Goal: Task Accomplishment & Management: Manage account settings

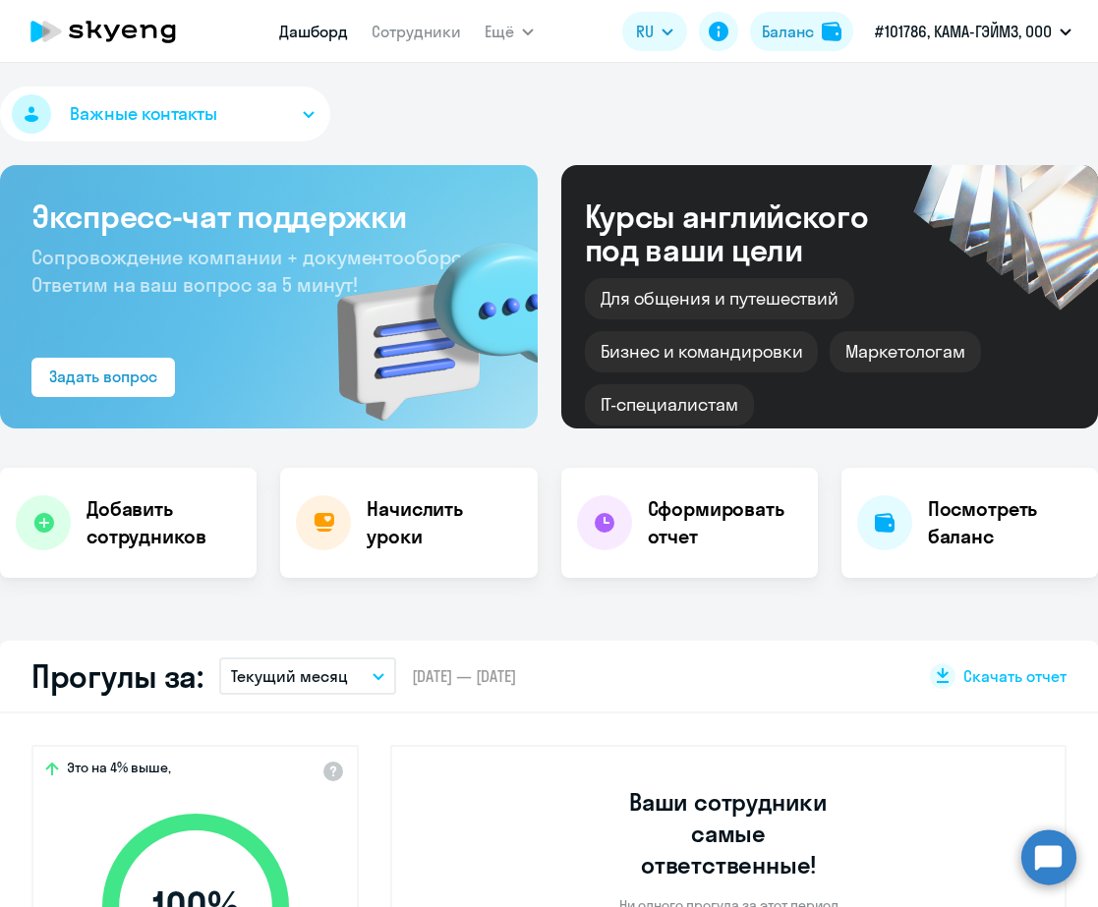
click at [511, 126] on div "Важные контакты" at bounding box center [549, 117] width 1098 height 63
select select "30"
click at [423, 32] on link "Сотрудники" at bounding box center [415, 32] width 89 height 20
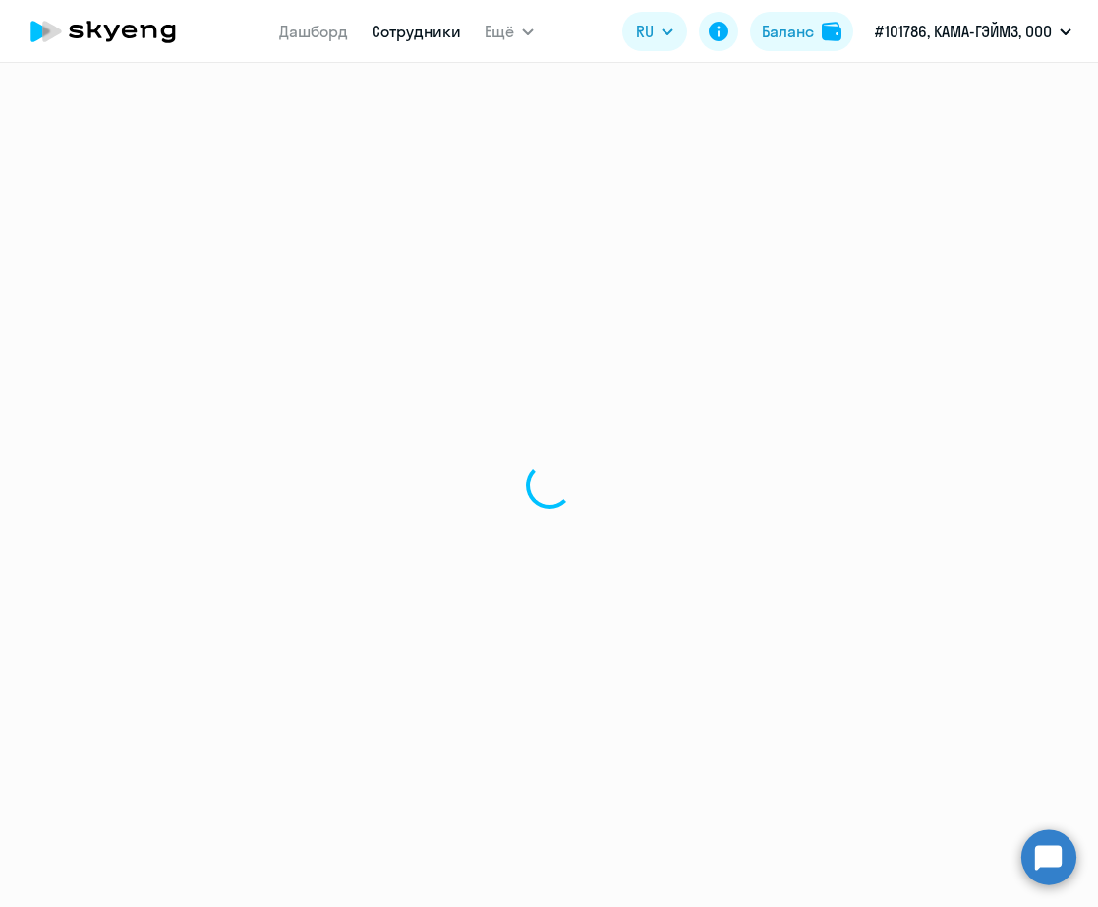
select select "30"
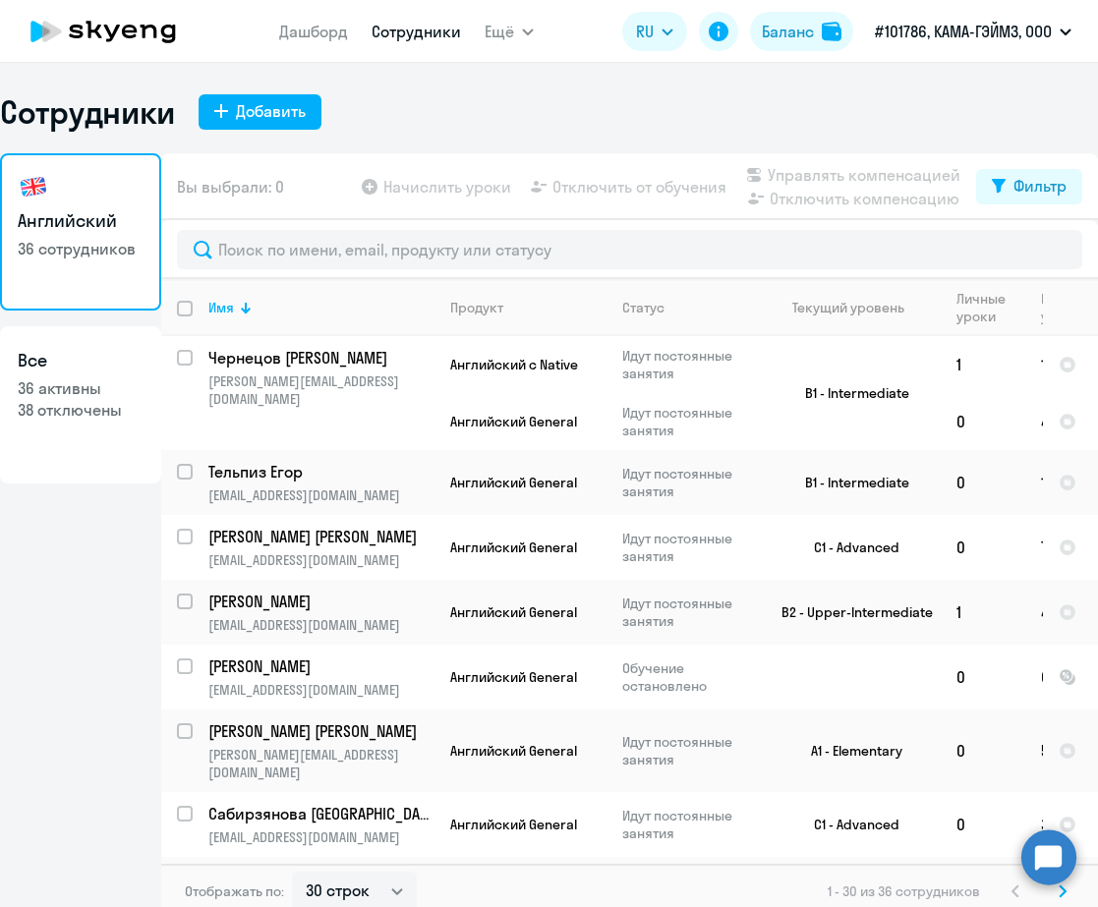
click at [1066, 33] on icon "button" at bounding box center [1065, 31] width 10 height 5
drag, startPoint x: 82, startPoint y: 474, endPoint x: 1066, endPoint y: 33, distance: 1078.5
click at [1066, 33] on icon "button" at bounding box center [1065, 31] width 10 height 5
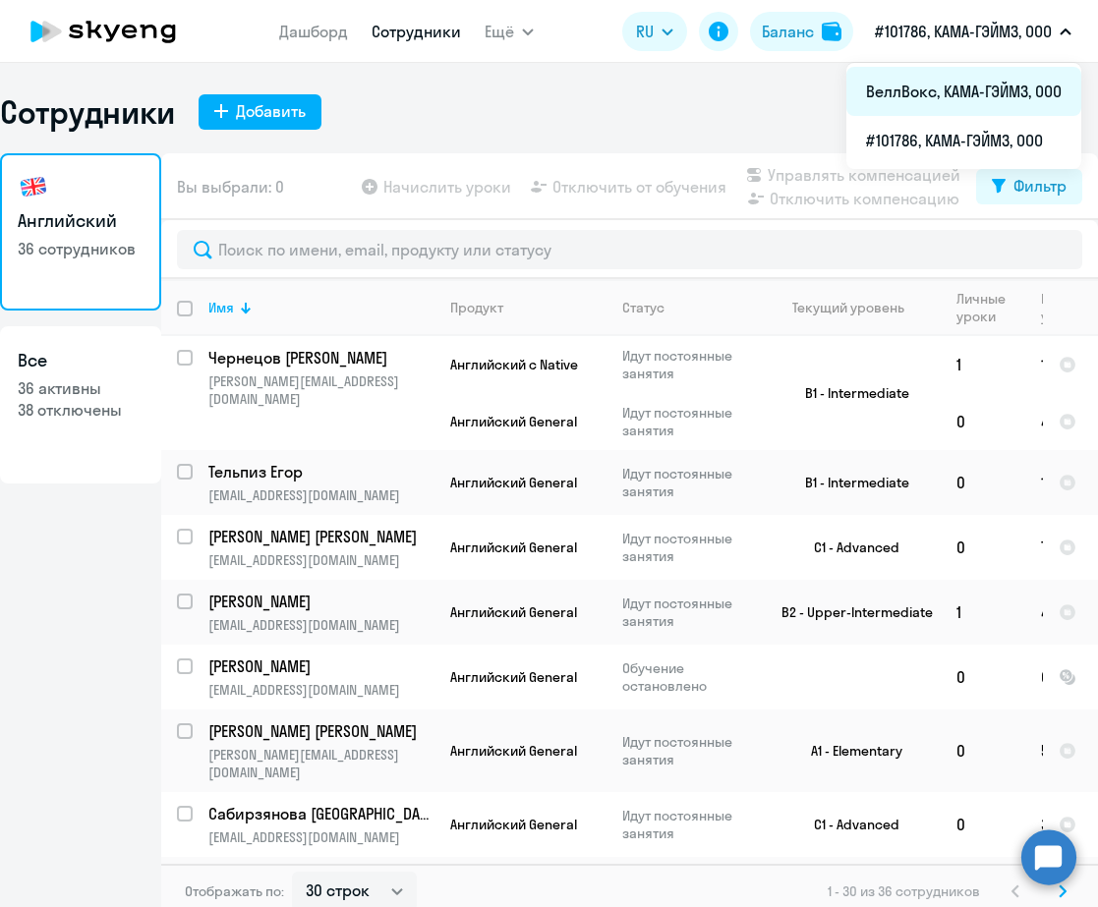
click at [939, 103] on li "ВеллВокс, КАМА-ГЭЙМЗ, ООО" at bounding box center [963, 91] width 235 height 49
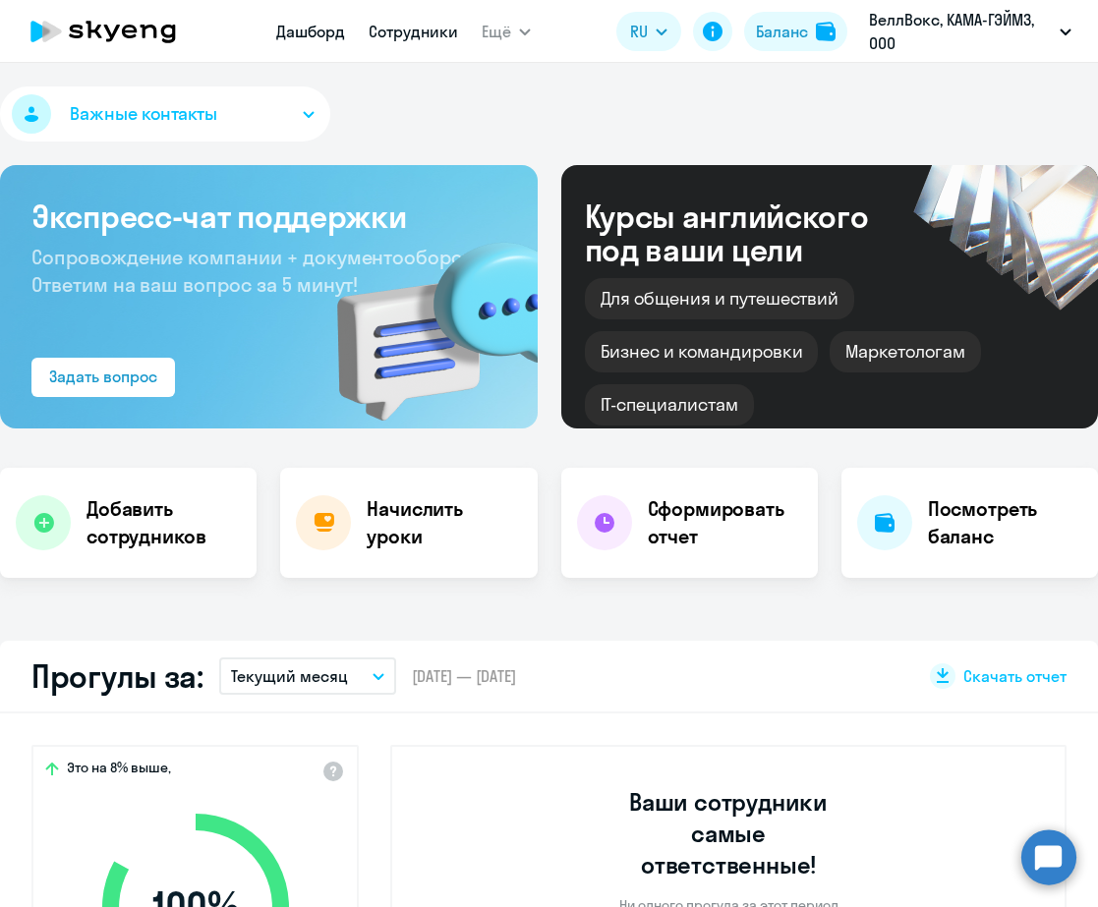
click at [400, 36] on link "Сотрудники" at bounding box center [412, 32] width 89 height 20
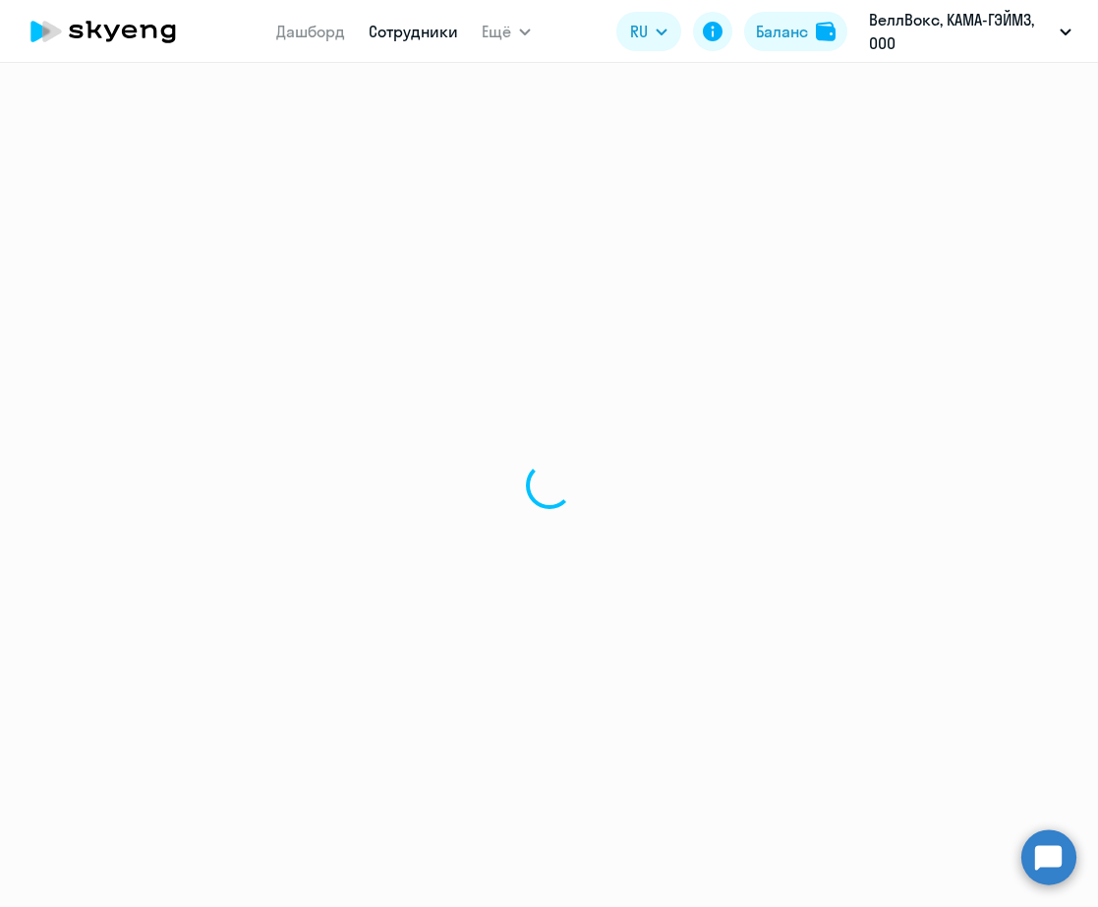
select select "30"
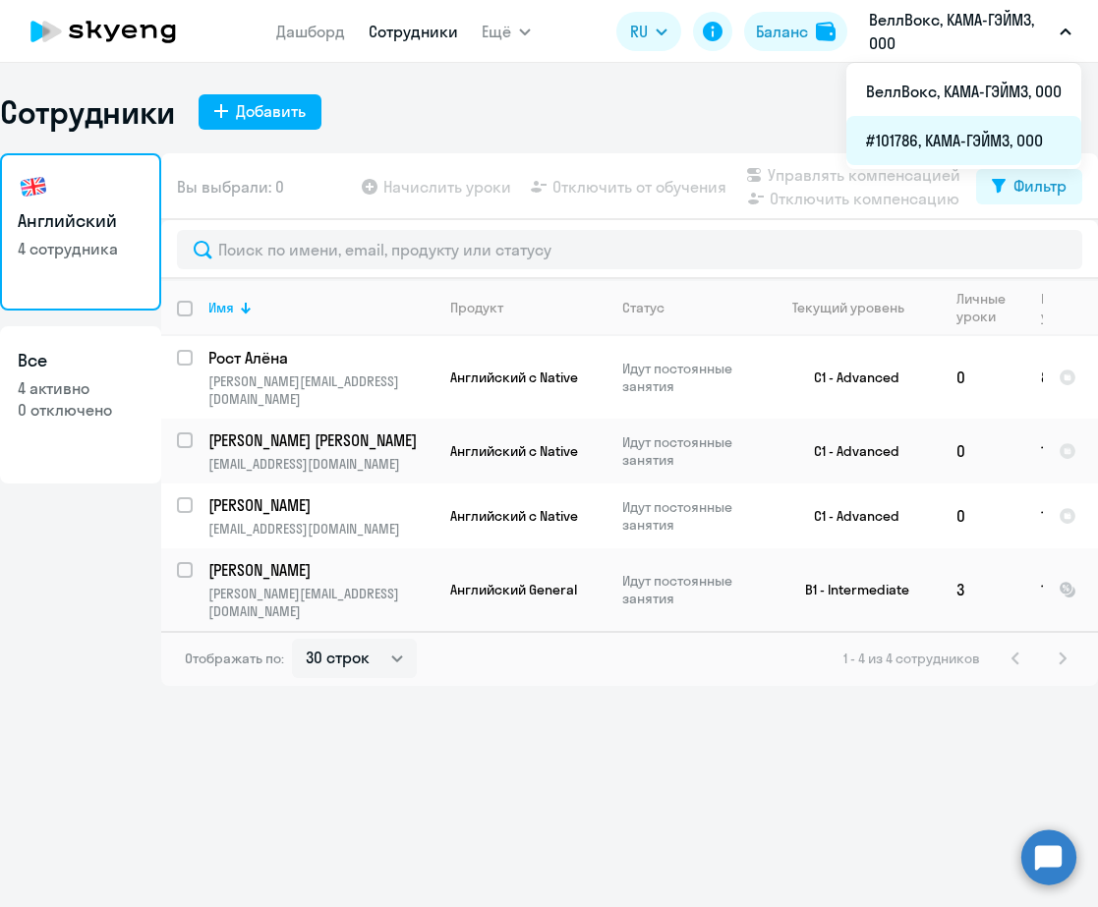
click at [933, 147] on li "#101786, КАМА-ГЭЙМЗ, ООО" at bounding box center [963, 140] width 235 height 49
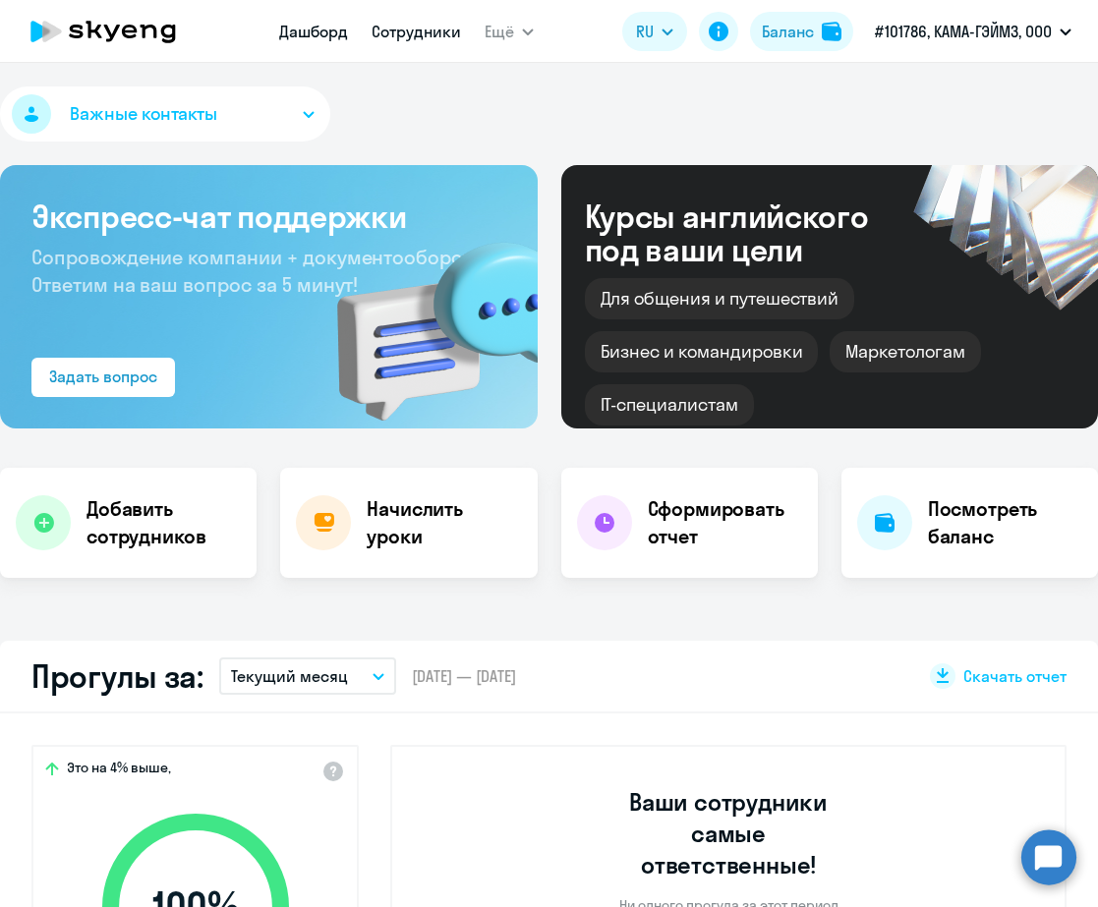
click at [425, 33] on link "Сотрудники" at bounding box center [415, 32] width 89 height 20
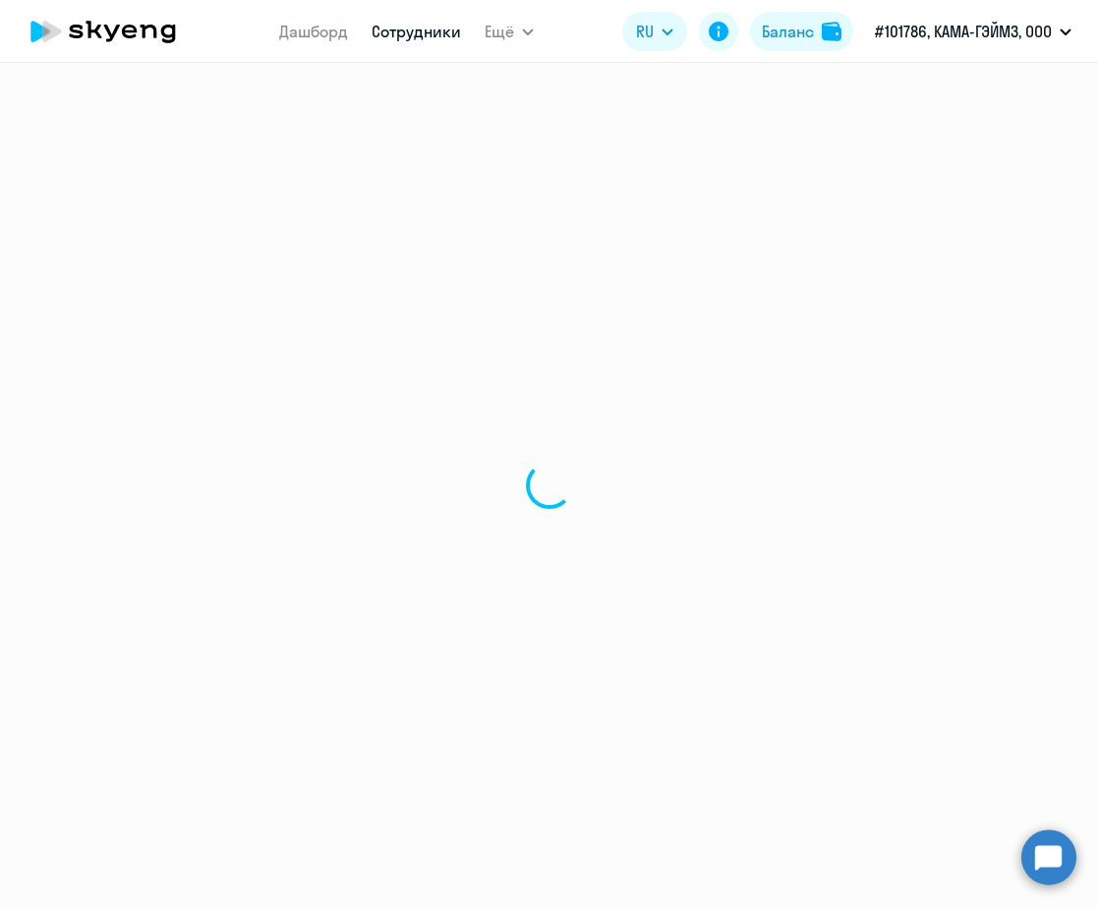
select select "30"
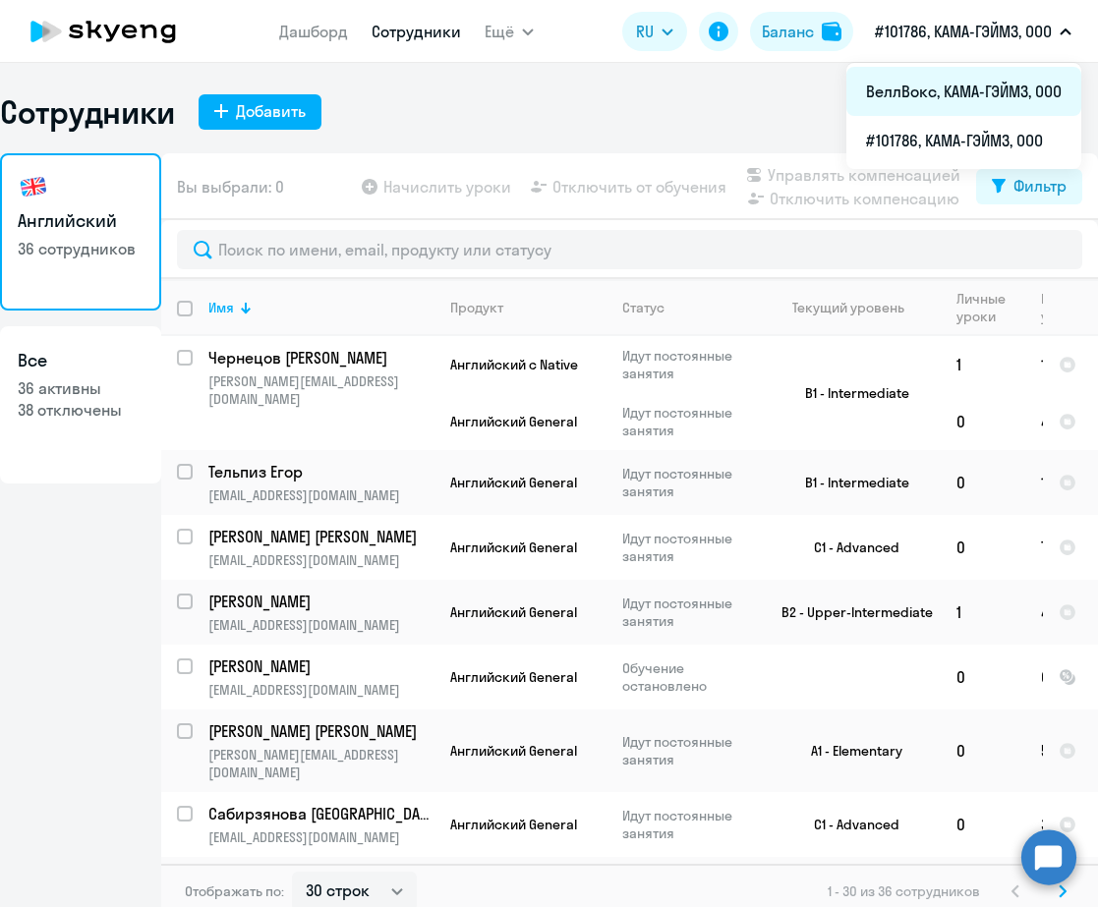
click at [980, 91] on li "ВеллВокс, КАМА-ГЭЙМЗ, ООО" at bounding box center [963, 91] width 235 height 49
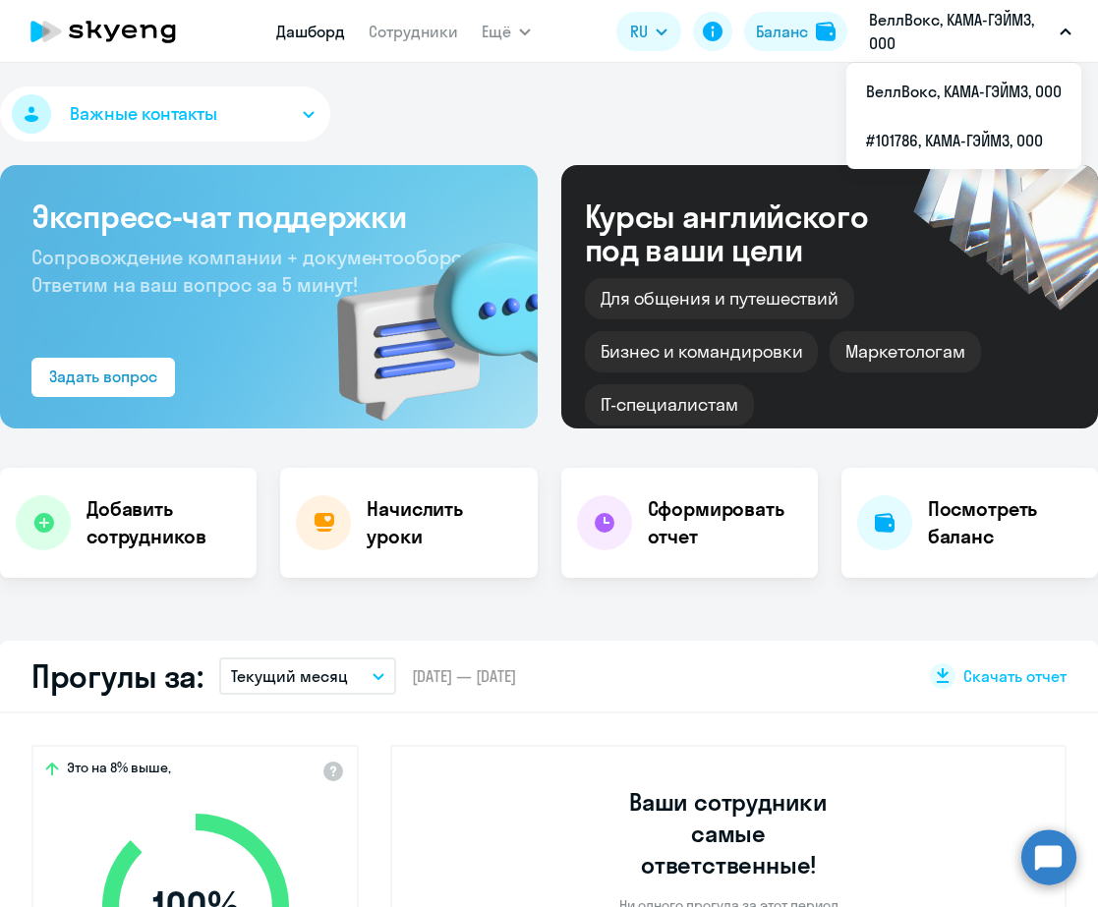
select select "30"
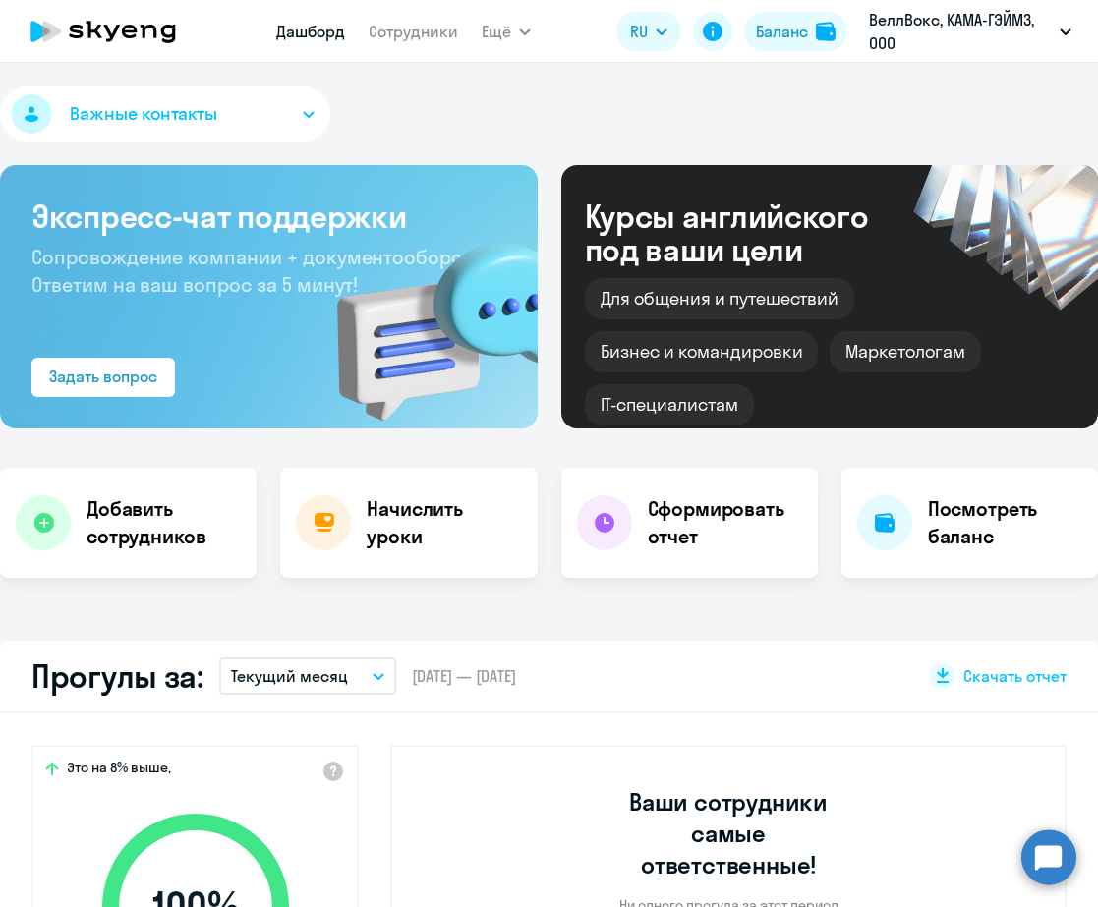
click at [1045, 861] on circle at bounding box center [1048, 856] width 55 height 55
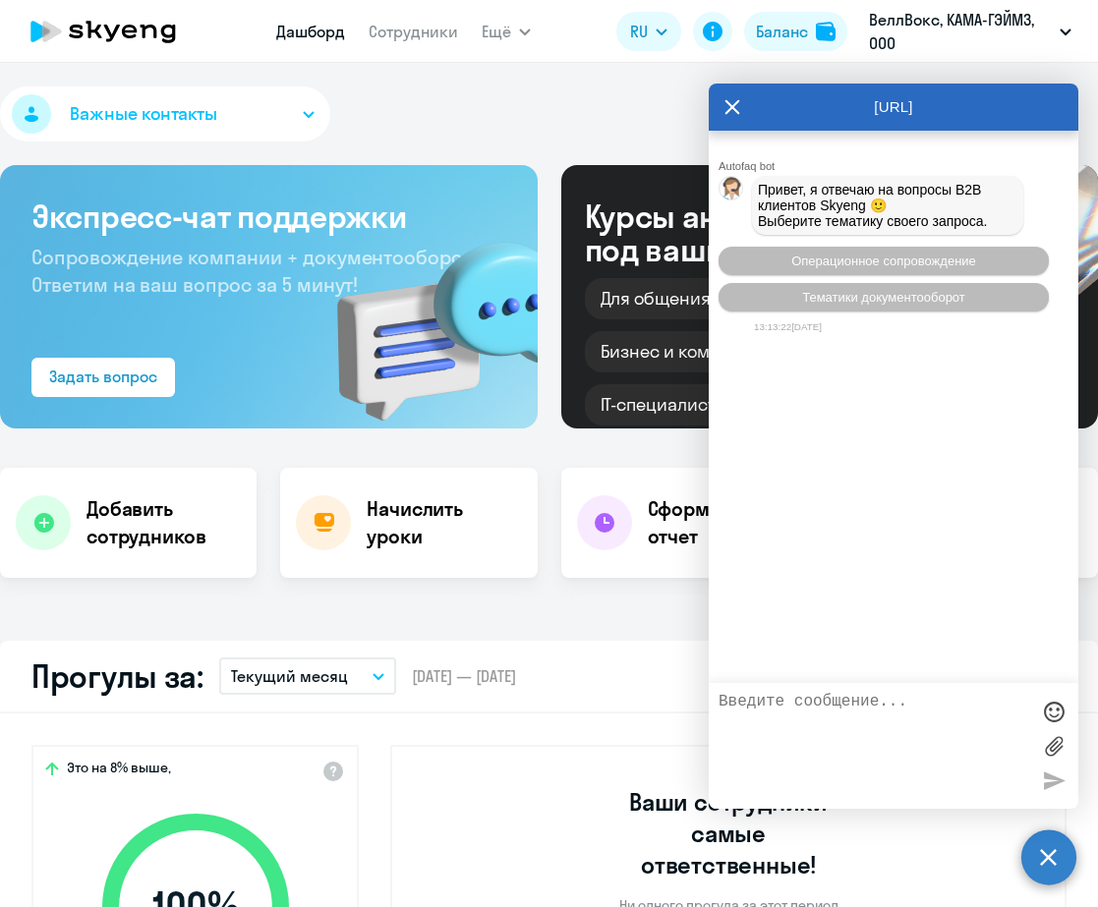
click at [730, 111] on icon at bounding box center [732, 107] width 16 height 47
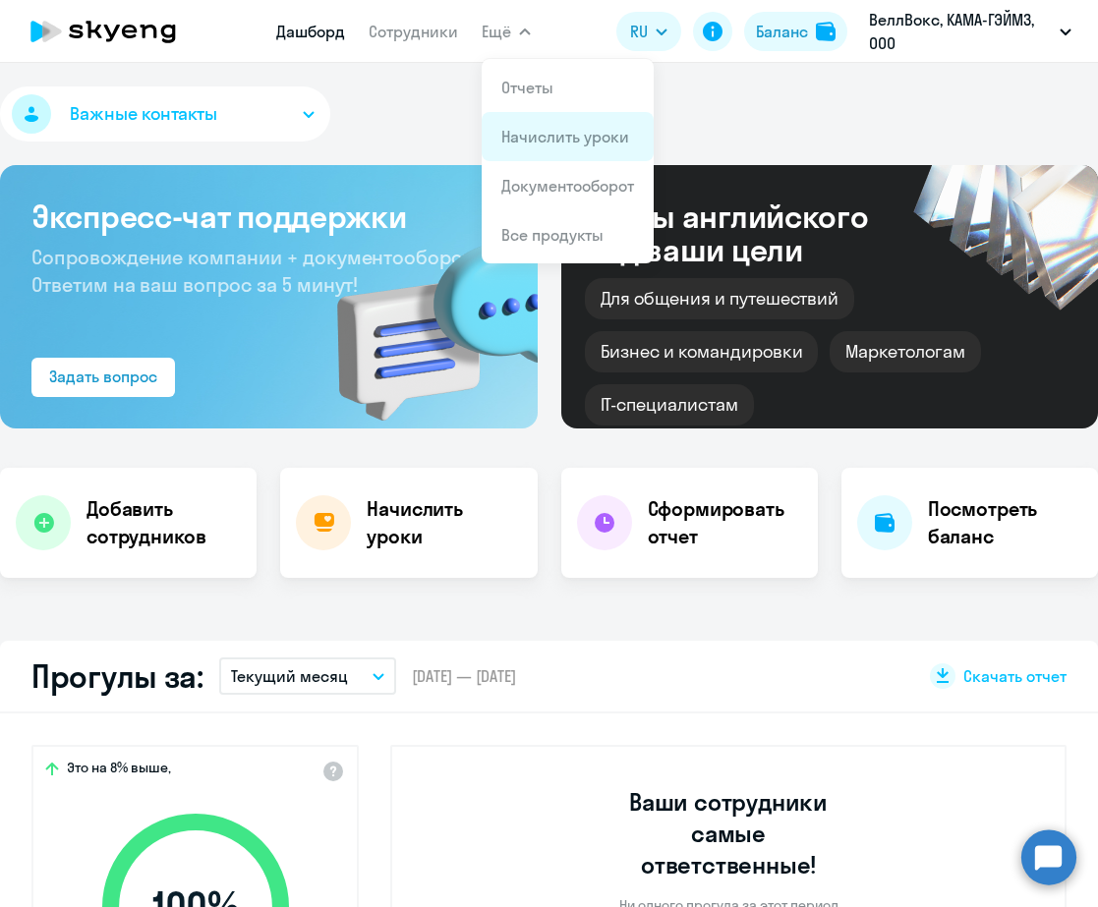
click at [565, 143] on link "Начислить уроки" at bounding box center [565, 137] width 128 height 20
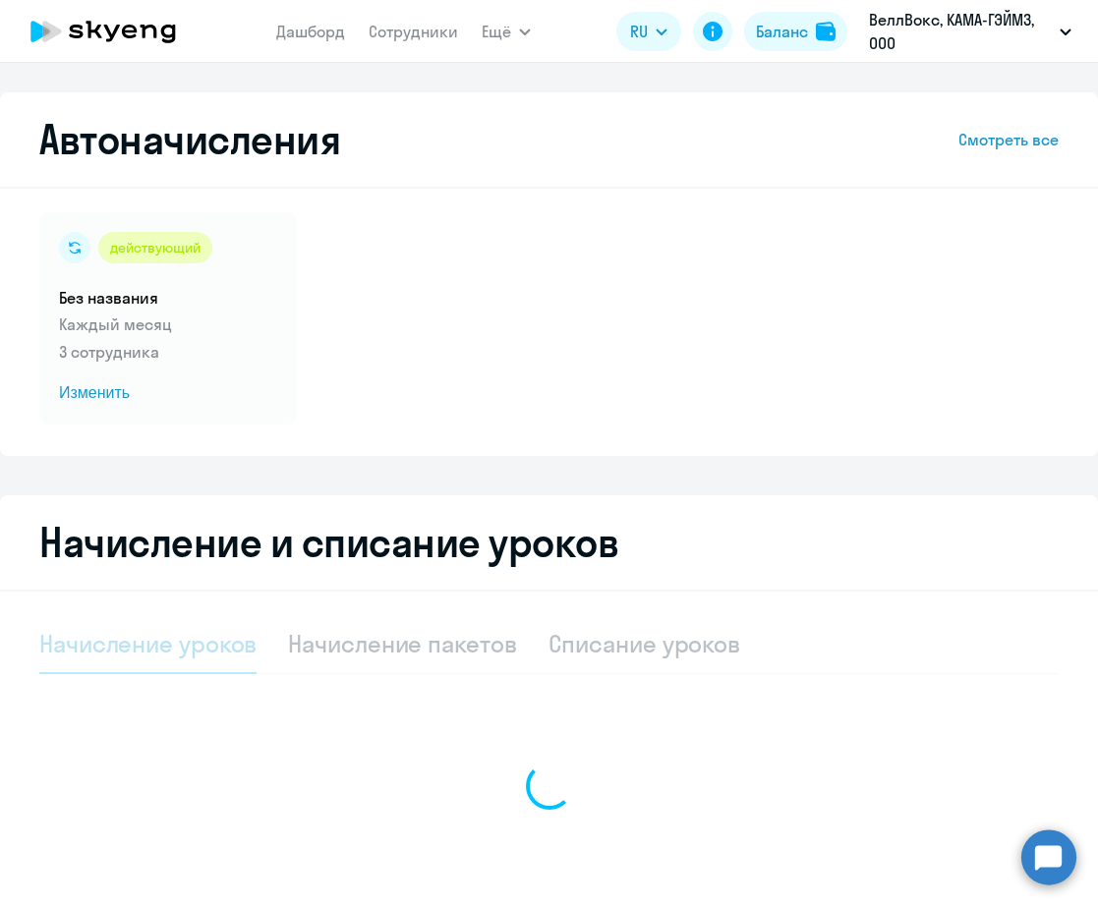
select select "10"
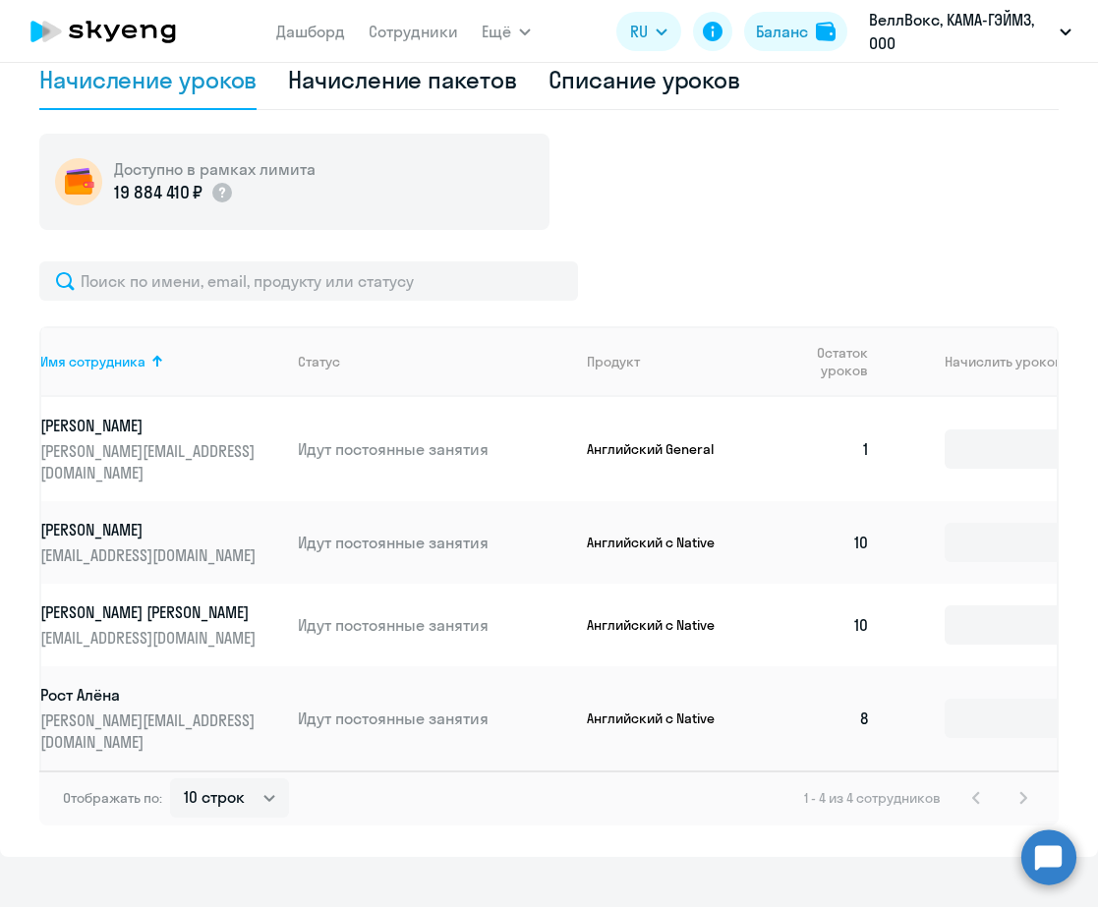
scroll to position [0, 53]
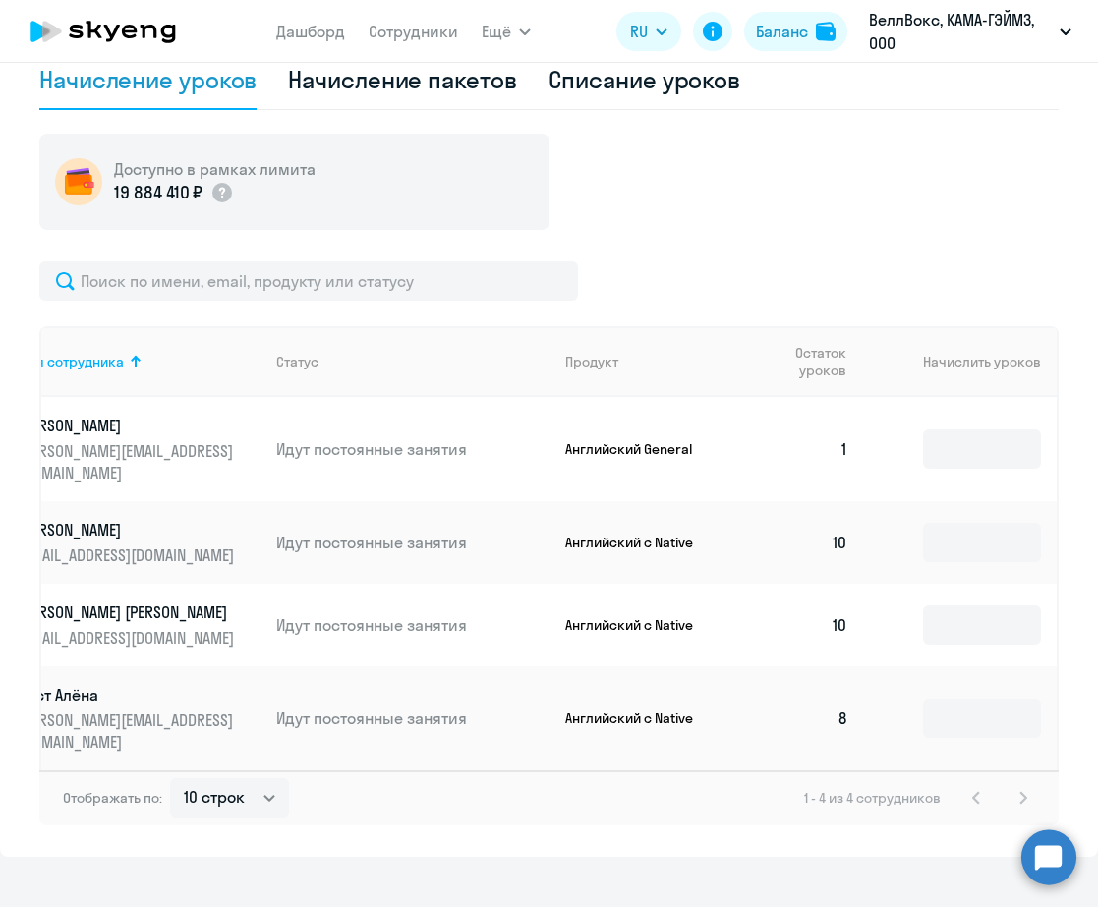
click at [1004, 786] on div "1 - 4 из 4 сотрудников" at bounding box center [919, 798] width 231 height 24
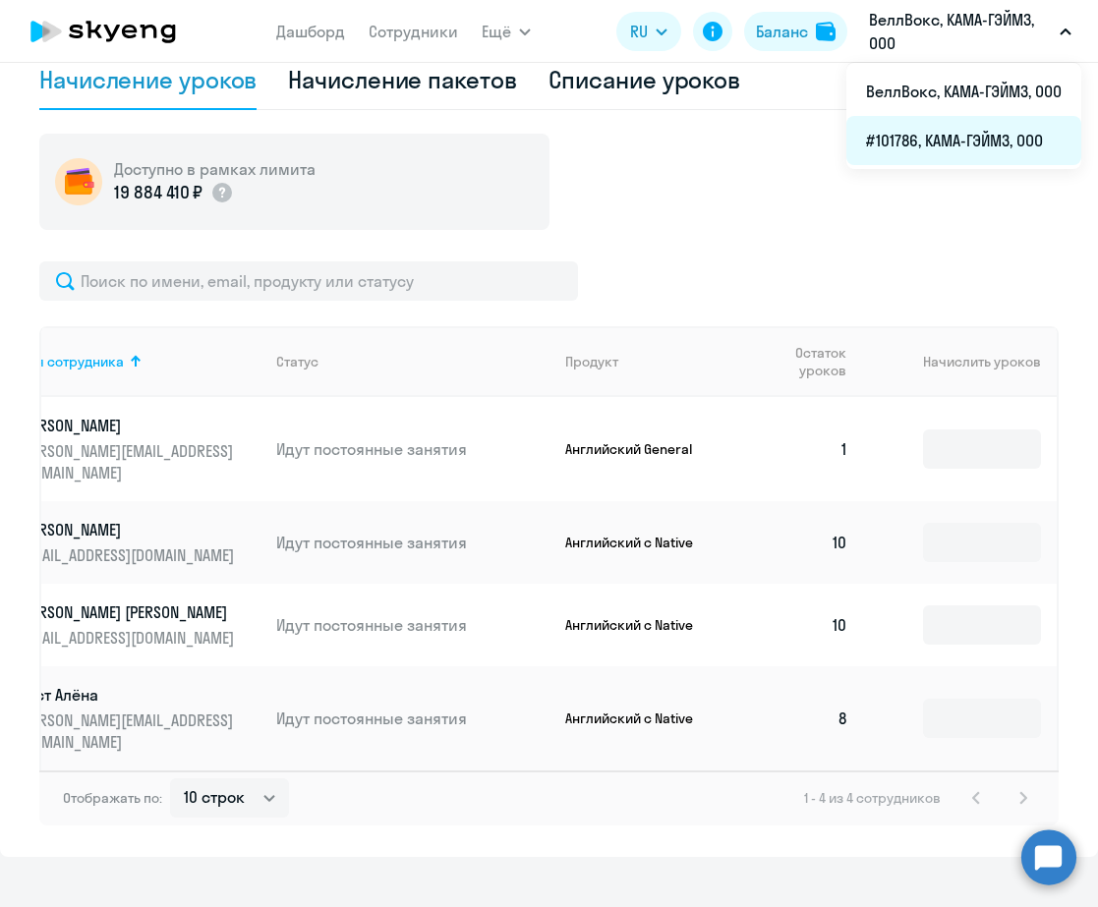
click at [977, 140] on li "#101786, КАМА-ГЭЙМЗ, ООО" at bounding box center [963, 140] width 235 height 49
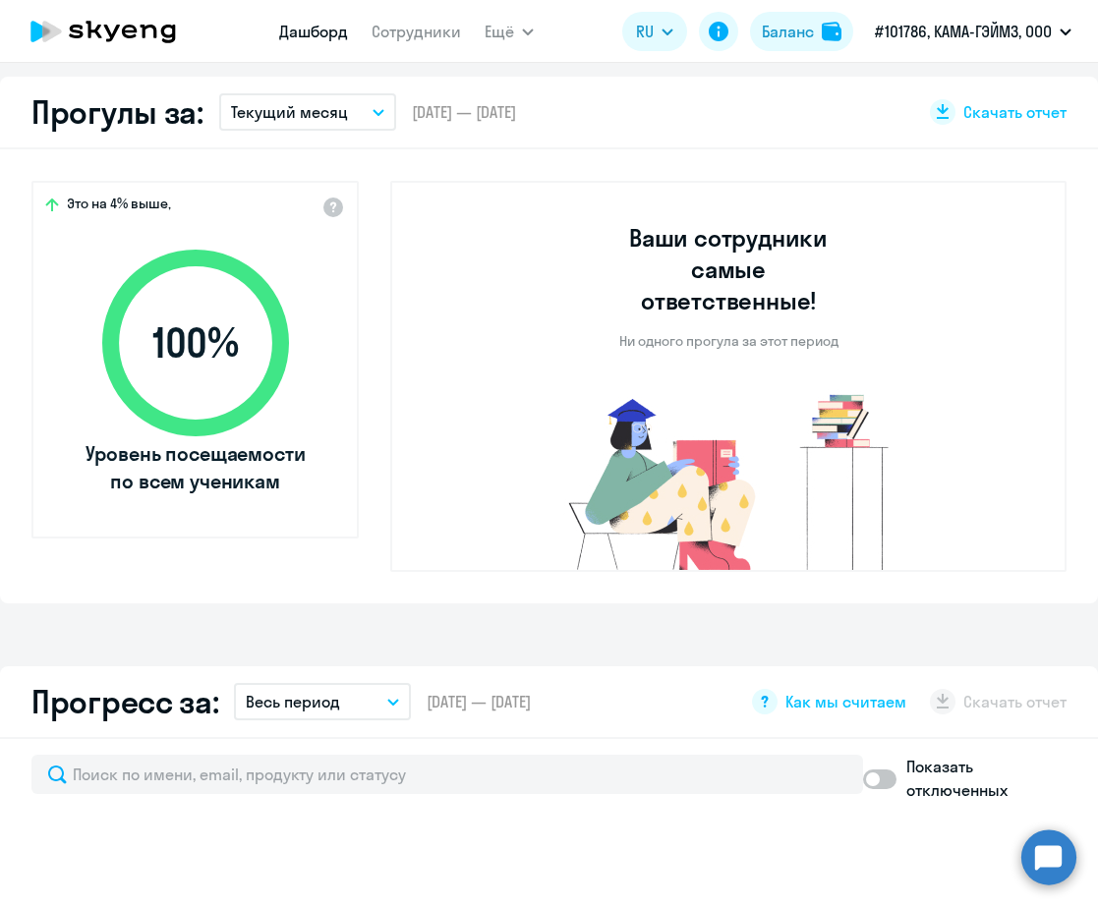
select select "30"
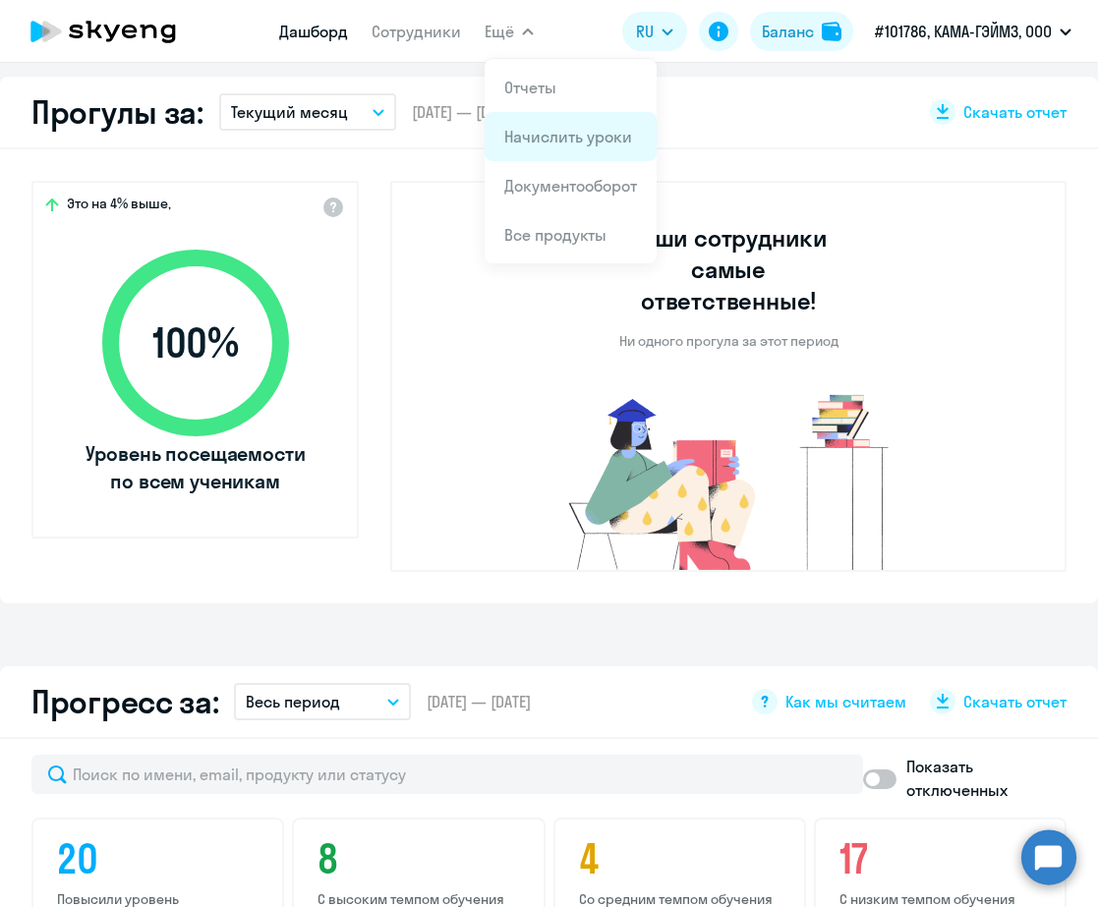
click at [586, 129] on link "Начислить уроки" at bounding box center [568, 137] width 128 height 20
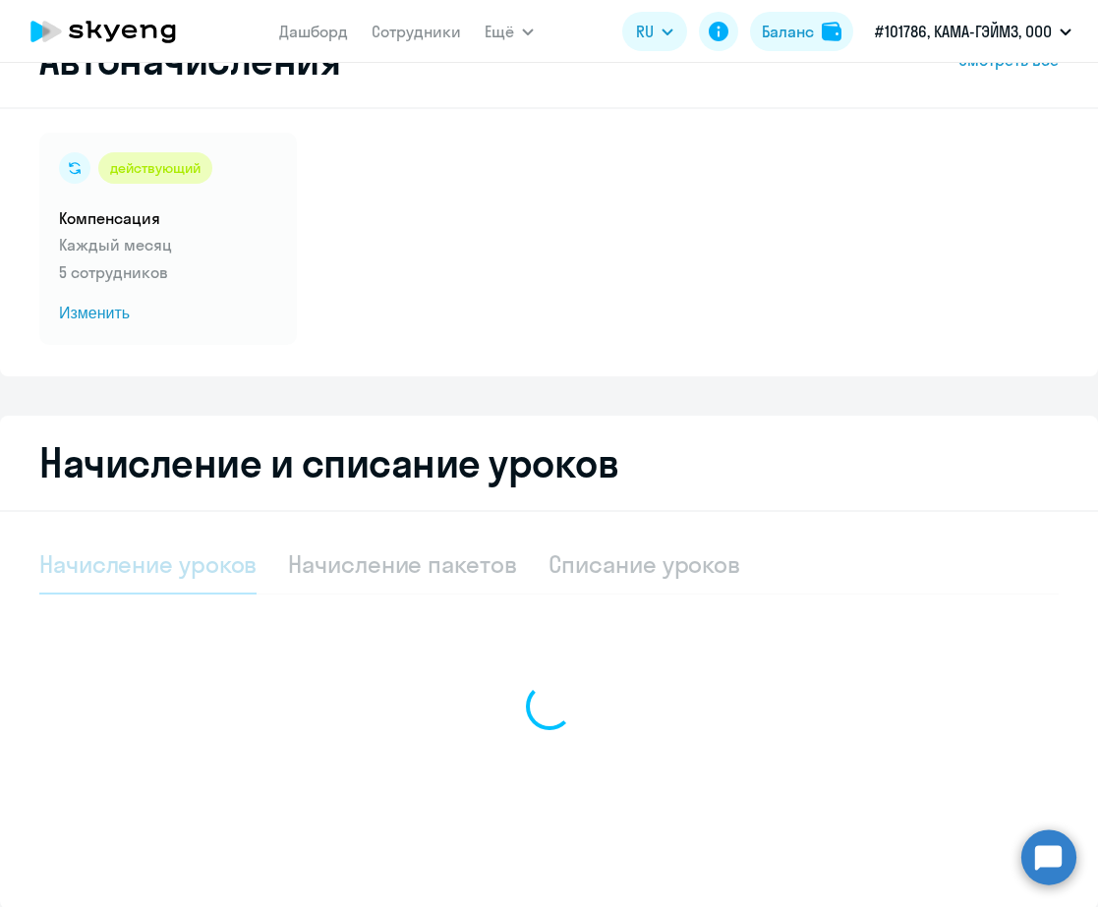
select select "10"
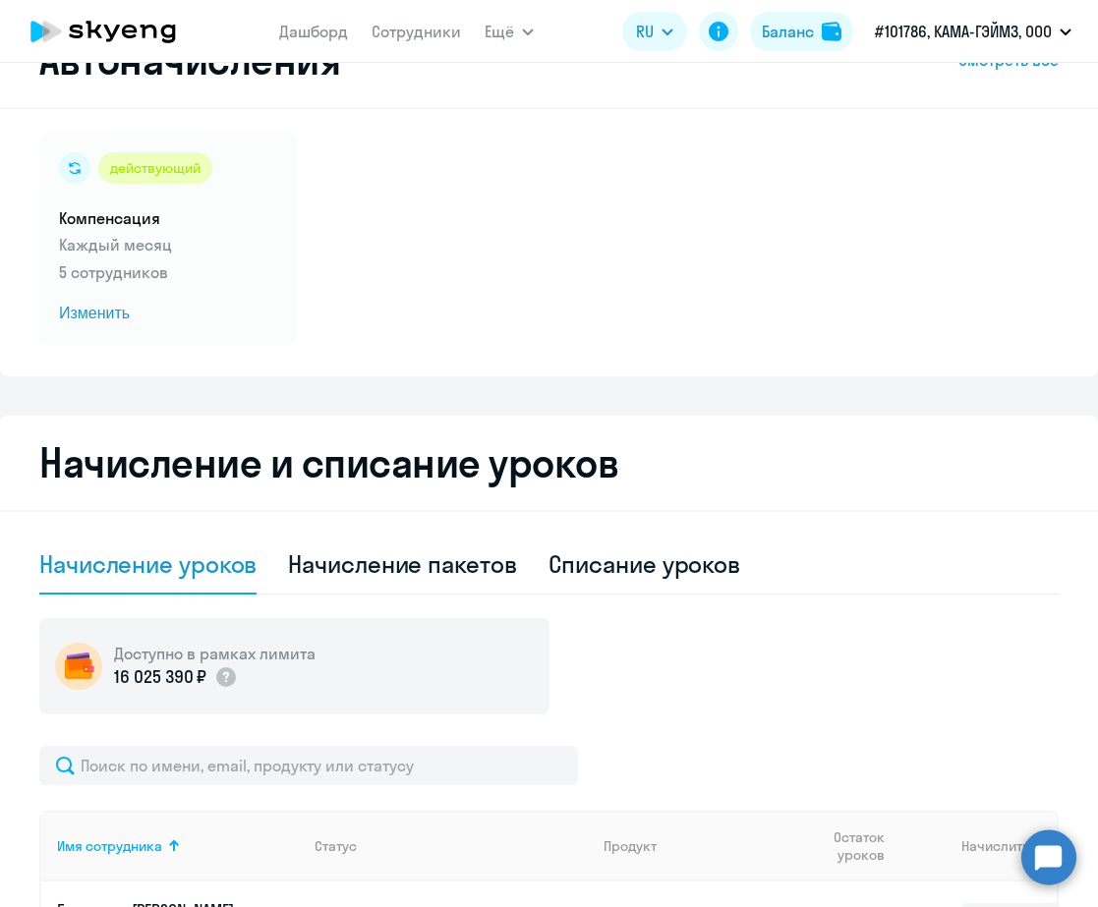
scroll to position [110, 0]
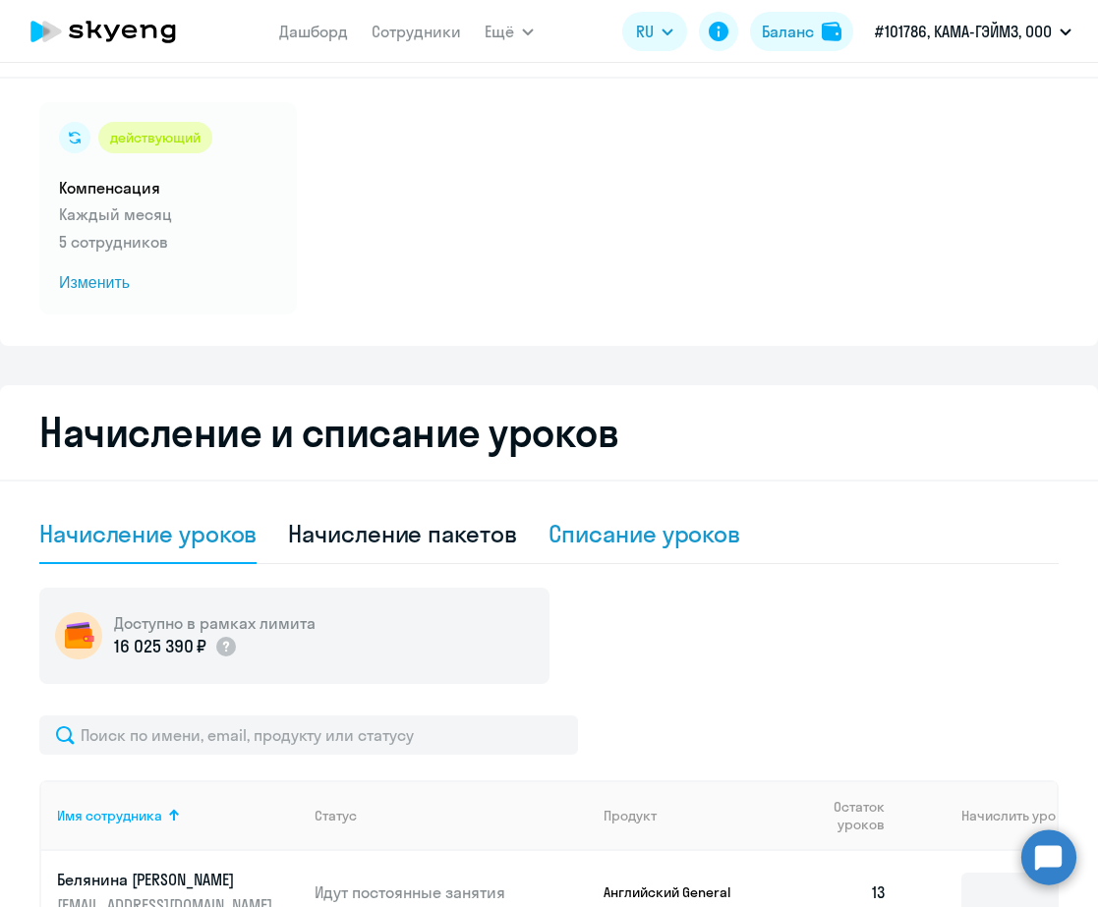
click at [623, 544] on div "Списание уроков" at bounding box center [644, 533] width 193 height 31
select select "10"
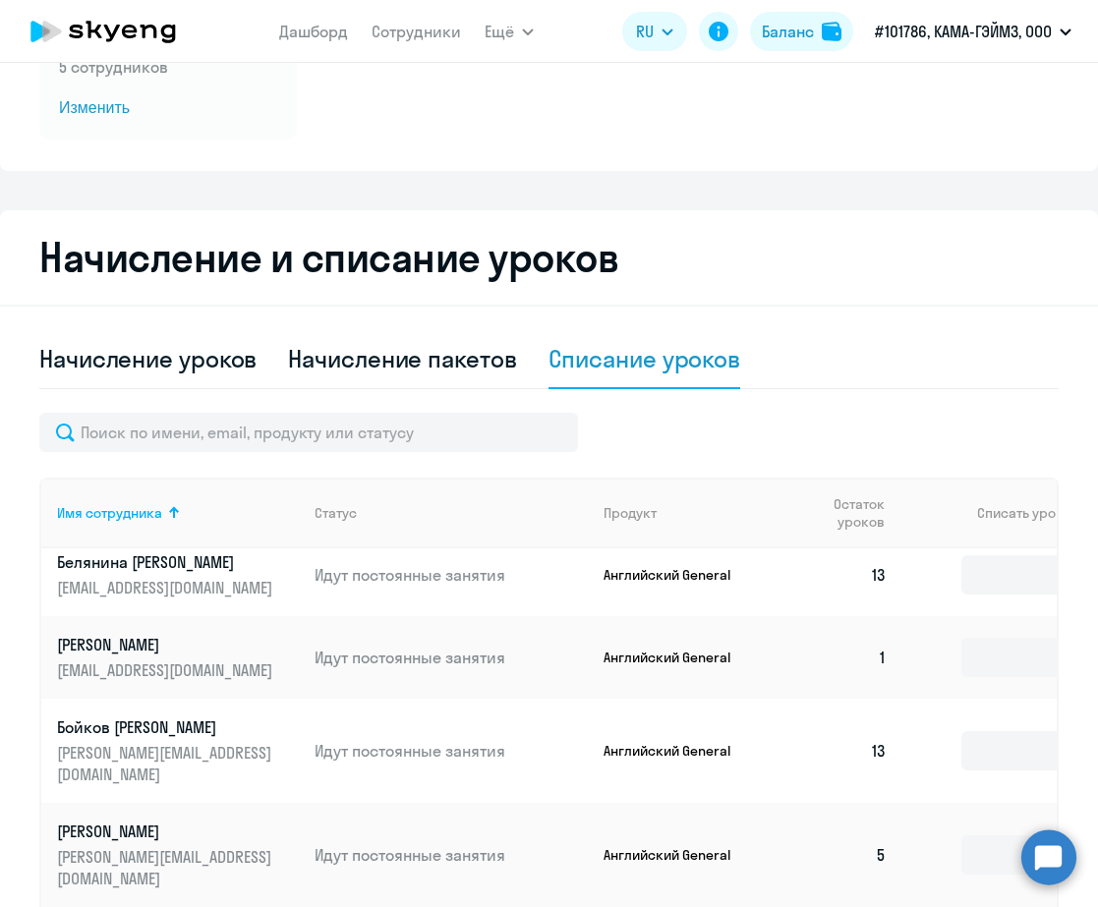
scroll to position [397, 0]
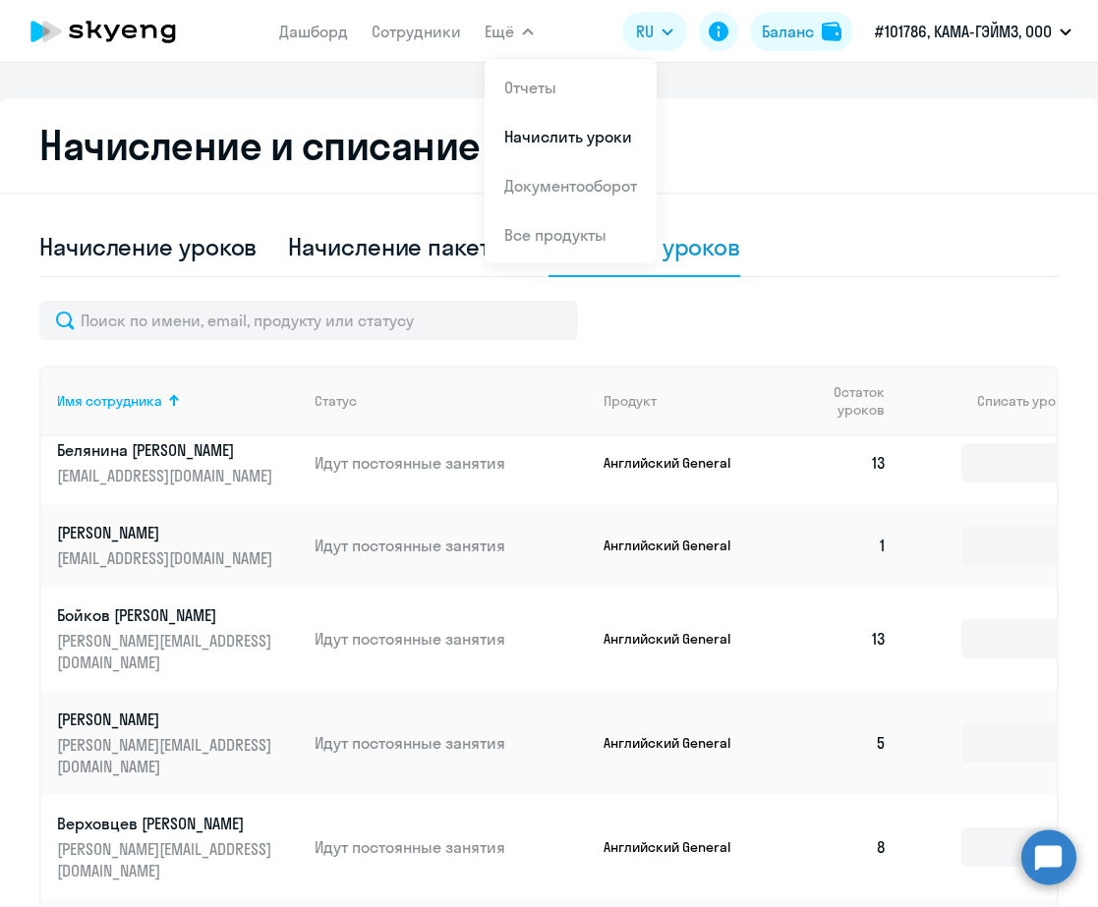
drag, startPoint x: 550, startPoint y: 90, endPoint x: 688, endPoint y: 160, distance: 154.2
click at [550, 91] on link "Отчеты" at bounding box center [530, 88] width 52 height 20
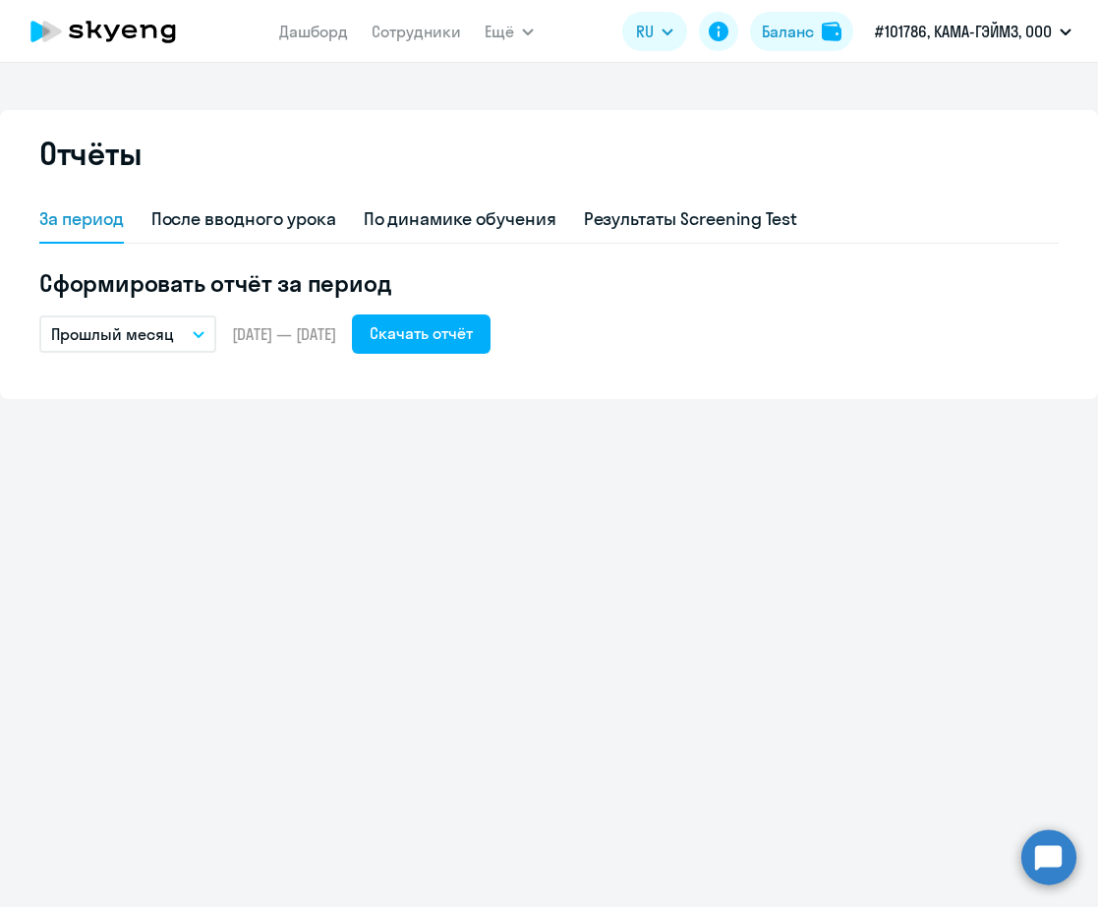
click at [198, 331] on icon "button" at bounding box center [199, 334] width 12 height 7
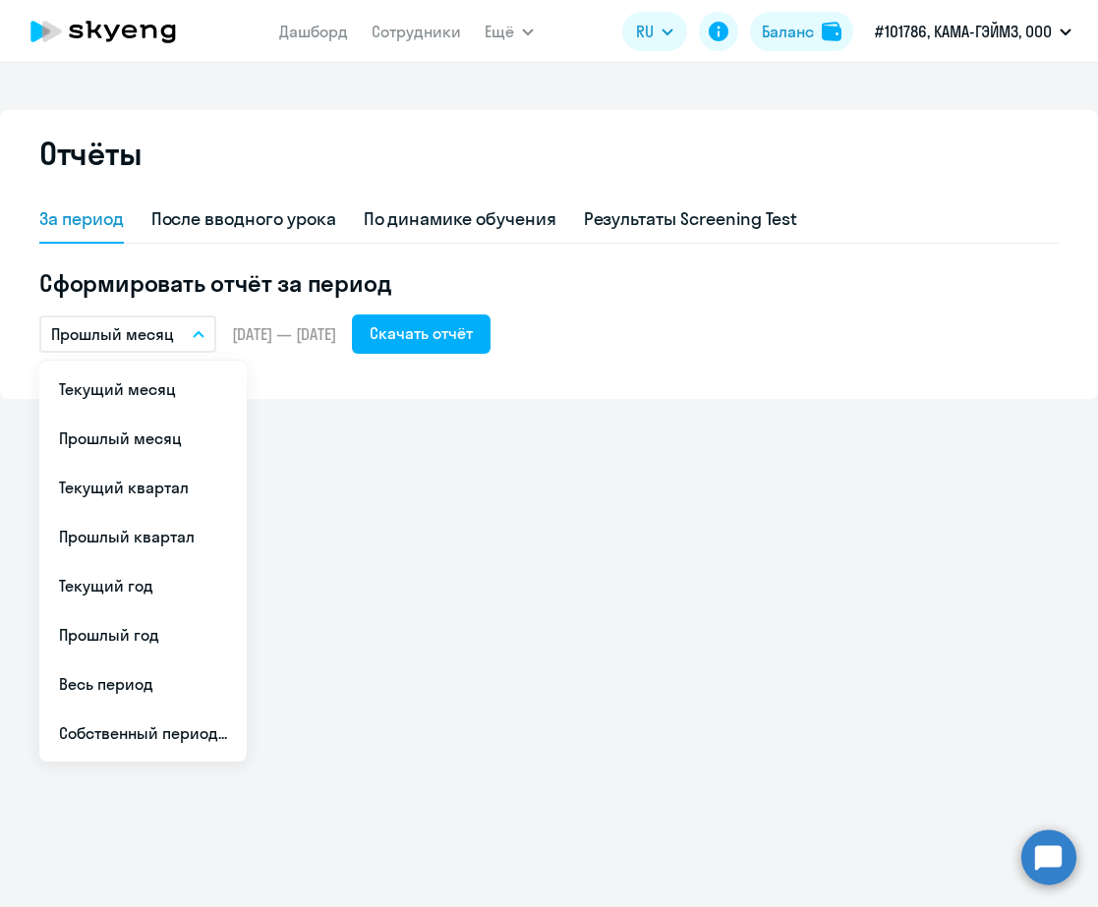
click at [667, 552] on div "Отчёты За период После вводного урока По динамике обучения Результаты Screening…" at bounding box center [549, 485] width 1098 height 844
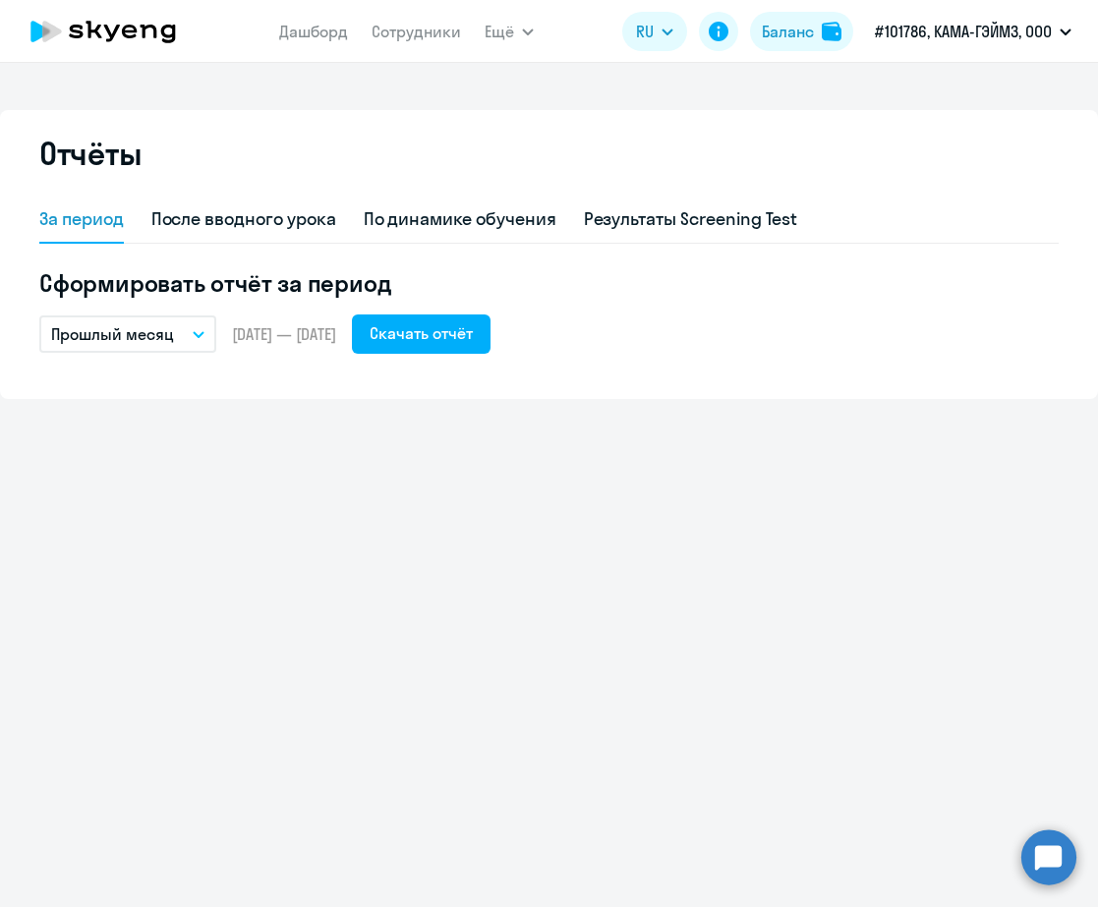
drag, startPoint x: 305, startPoint y: 28, endPoint x: 342, endPoint y: 85, distance: 68.1
click at [308, 30] on link "Дашборд" at bounding box center [313, 32] width 69 height 20
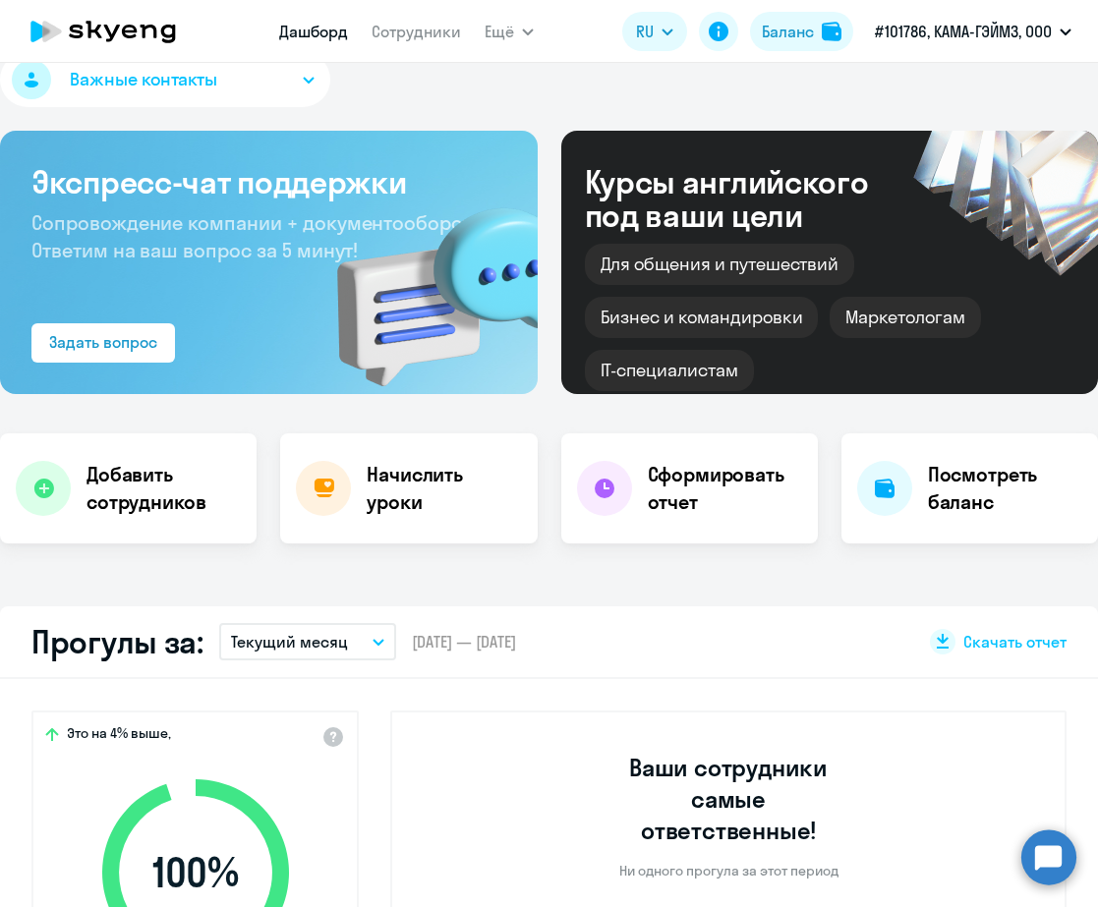
scroll to position [171, 0]
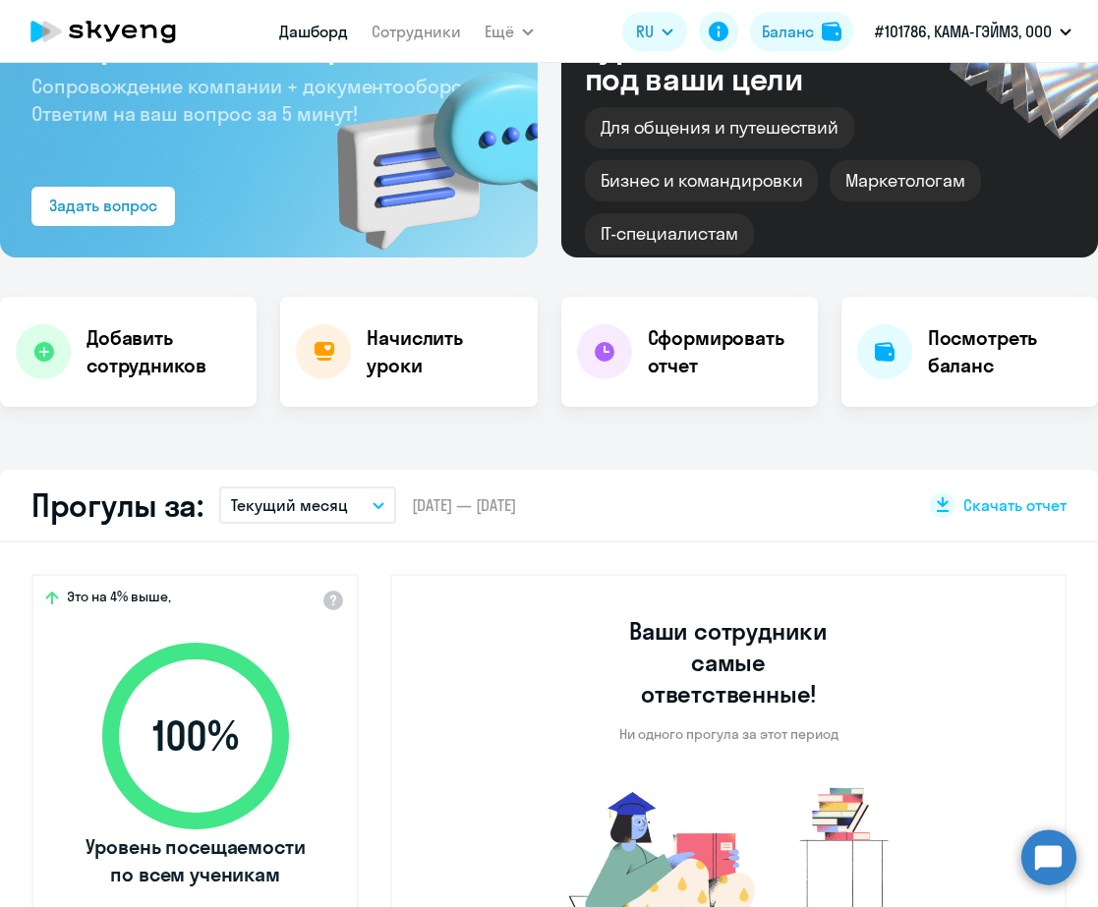
click at [380, 508] on icon "button" at bounding box center [378, 505] width 12 height 7
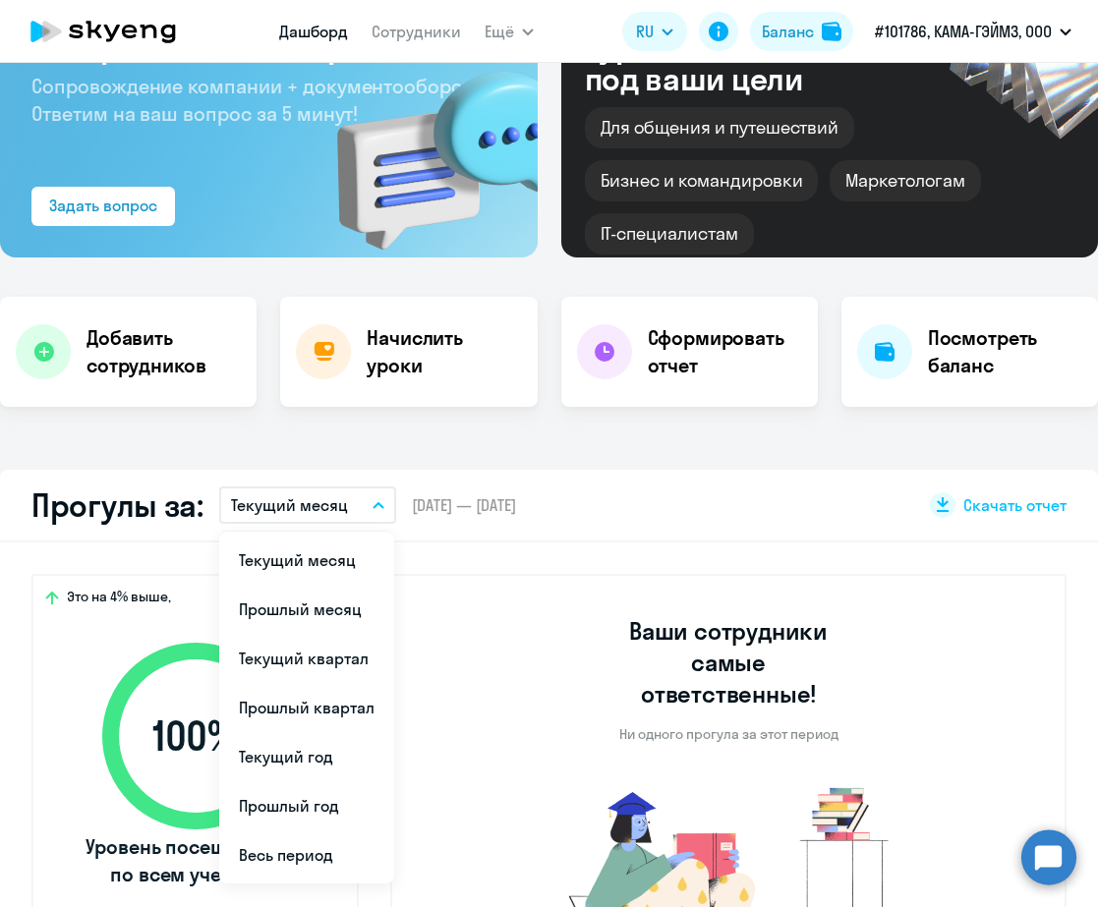
drag, startPoint x: 296, startPoint y: 607, endPoint x: 341, endPoint y: 627, distance: 49.3
click at [297, 608] on li "Прошлый месяц" at bounding box center [306, 609] width 175 height 49
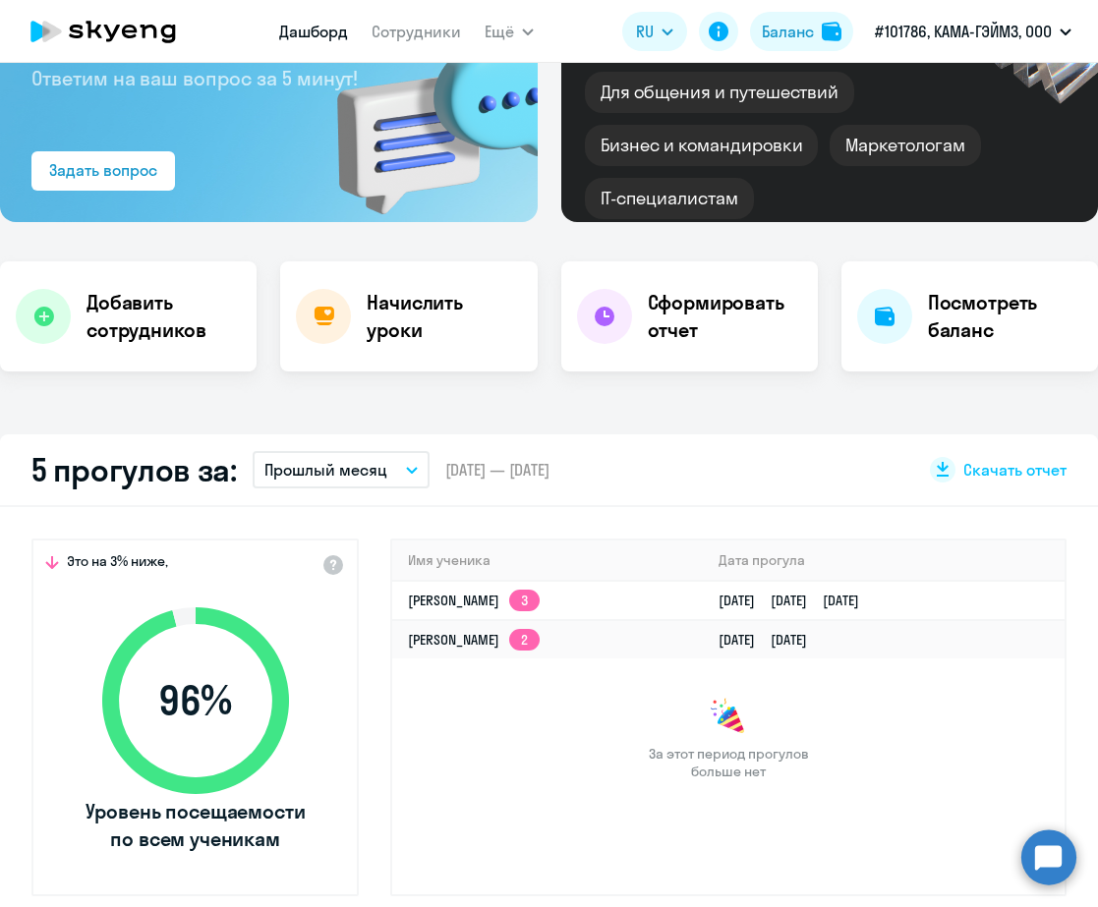
scroll to position [445, 0]
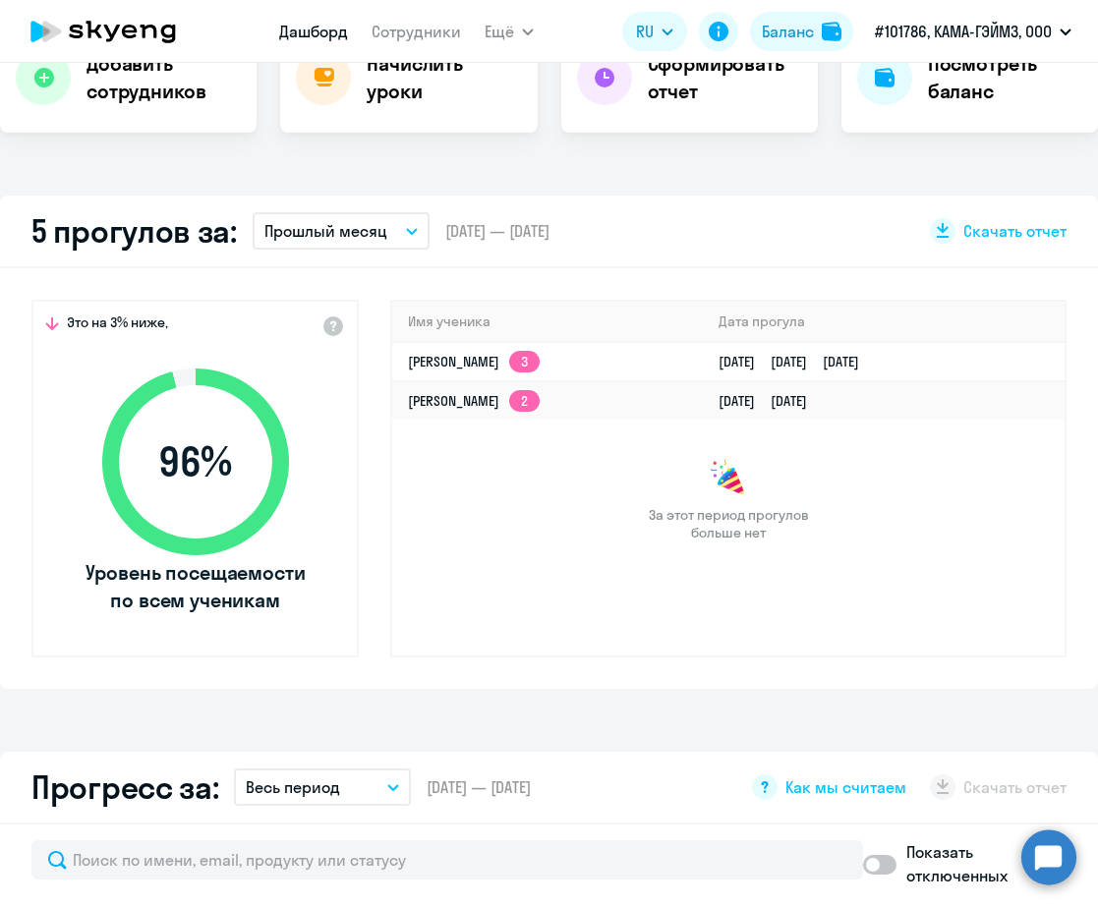
select select "30"
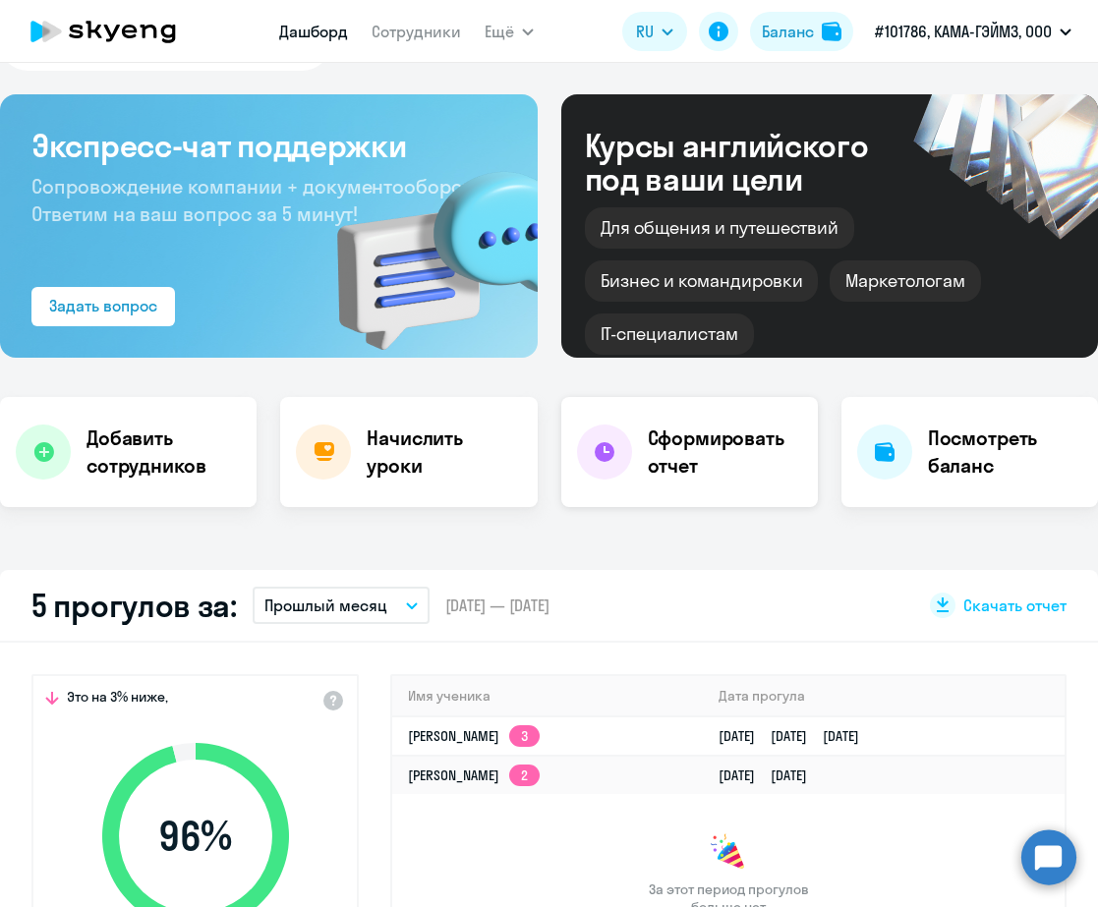
scroll to position [0, 0]
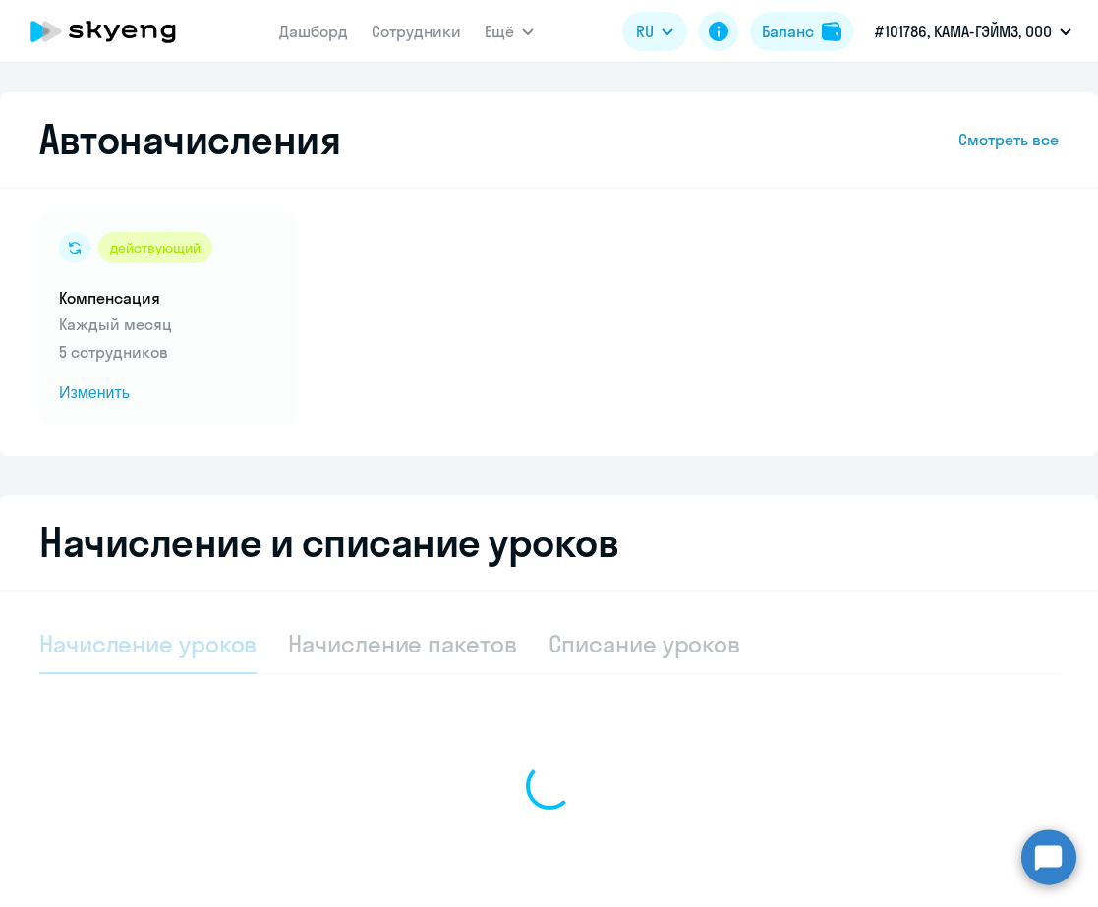
select select "10"
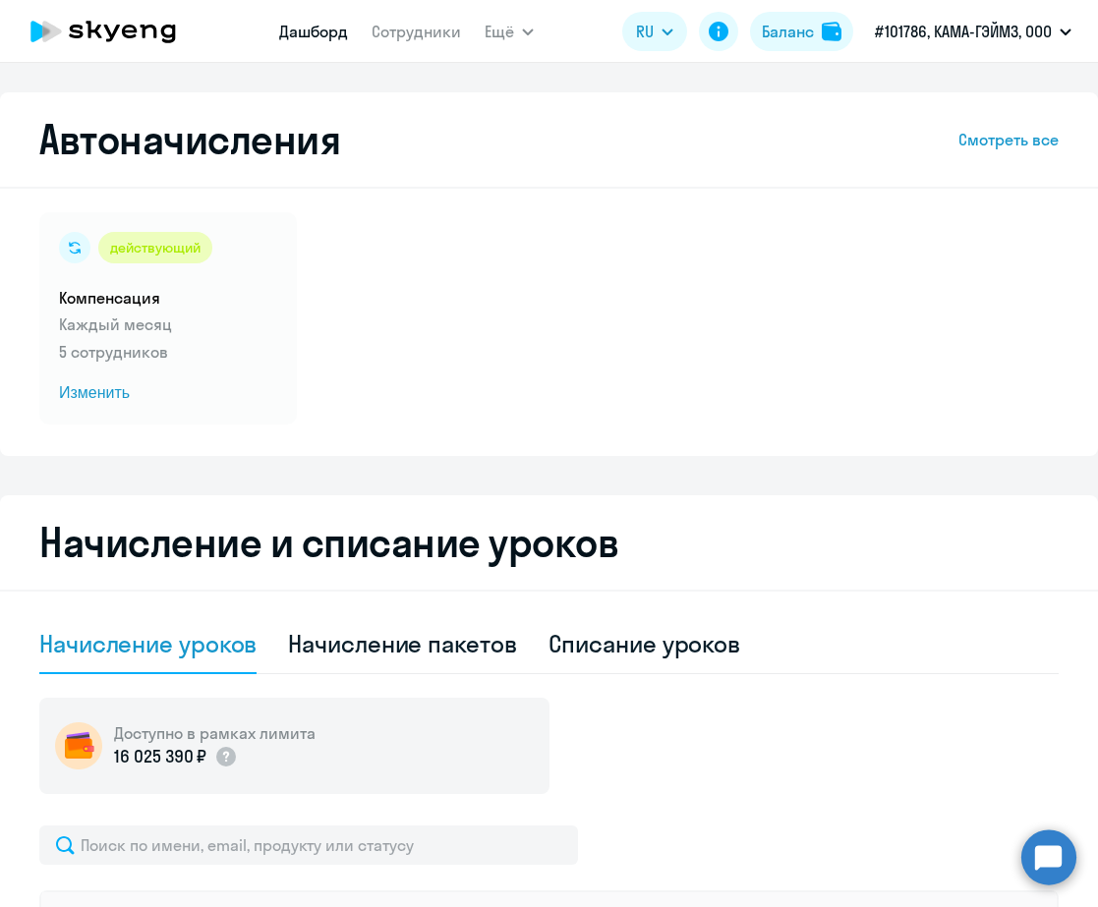
click at [328, 33] on link "Дашборд" at bounding box center [313, 32] width 69 height 20
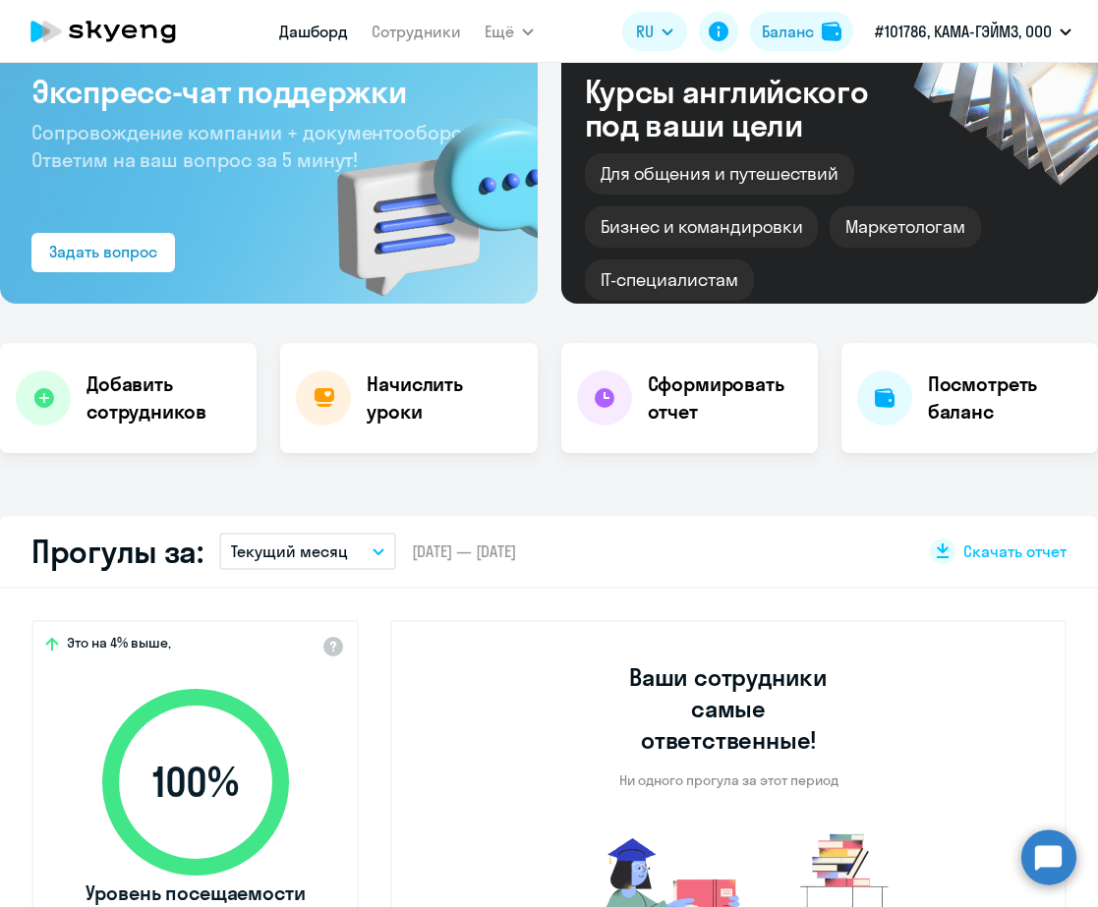
scroll to position [129, 0]
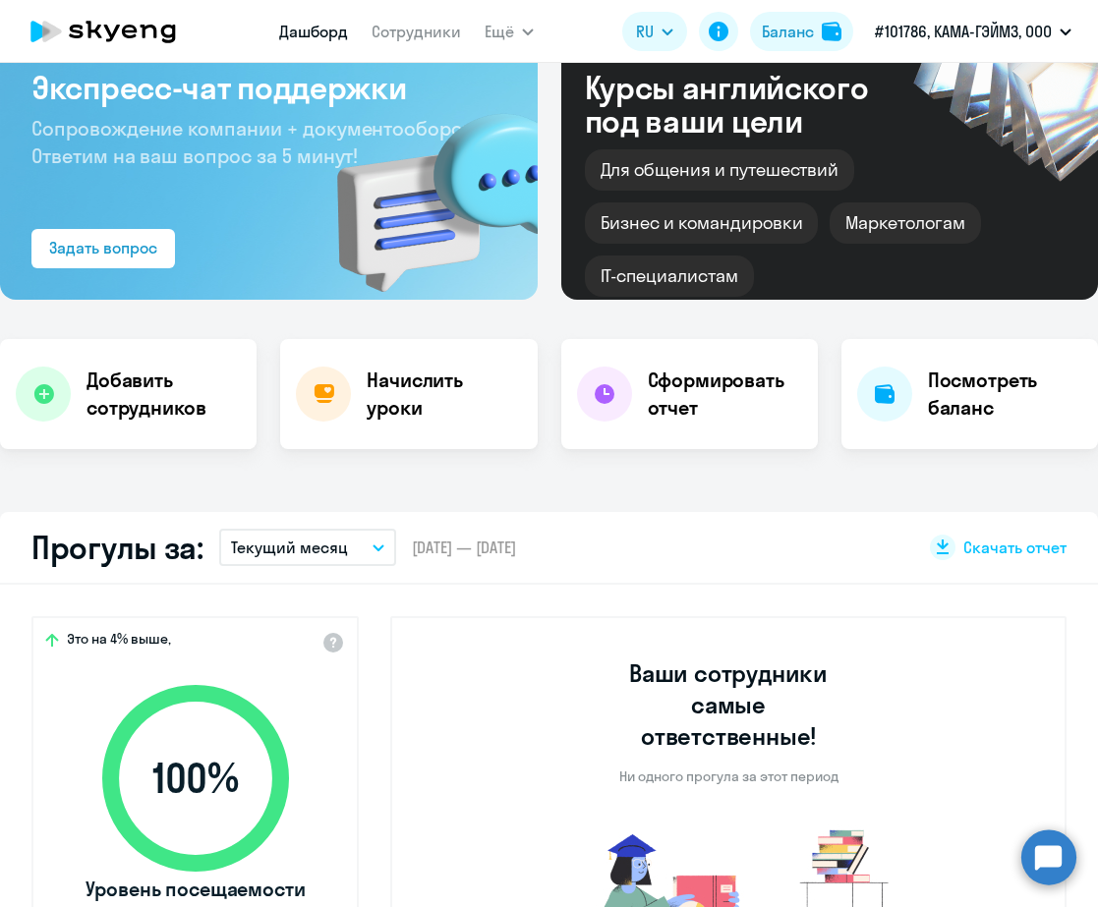
click at [376, 547] on icon "button" at bounding box center [378, 547] width 12 height 7
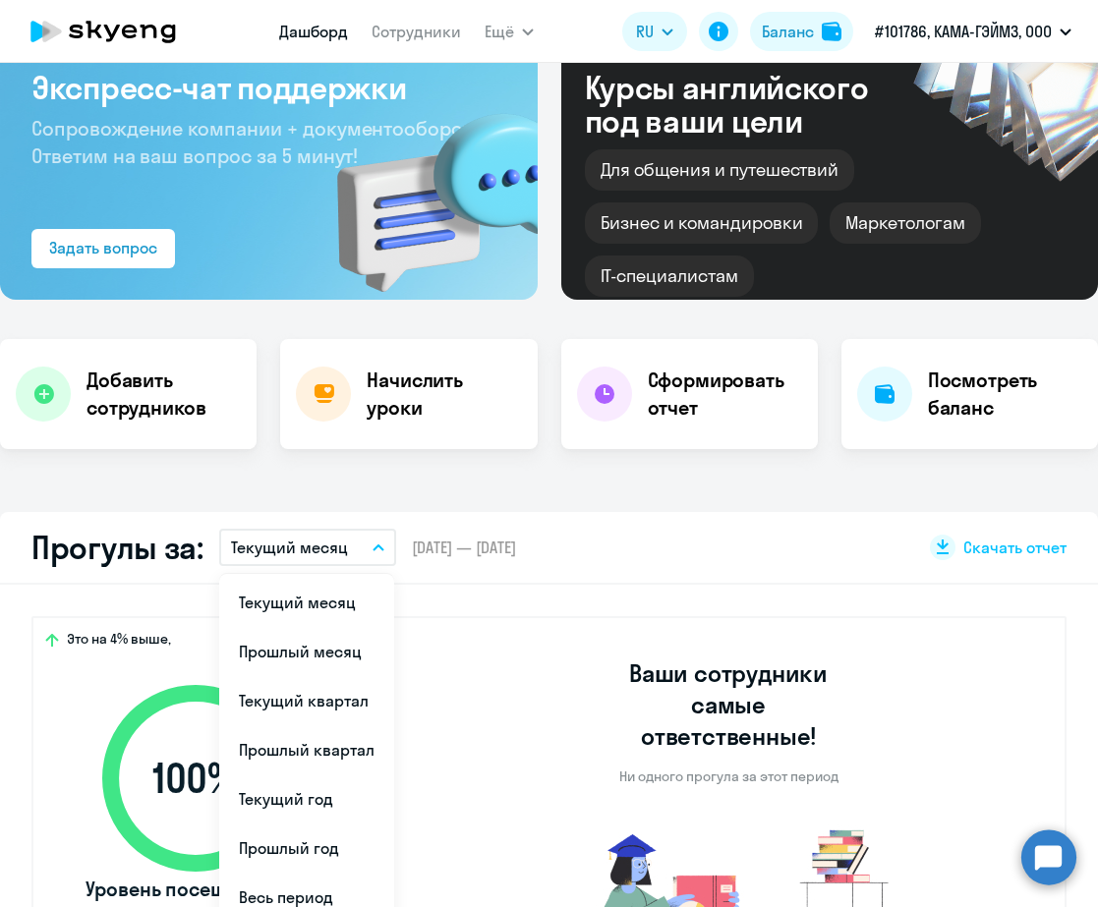
click at [299, 649] on li "Прошлый месяц" at bounding box center [306, 651] width 175 height 49
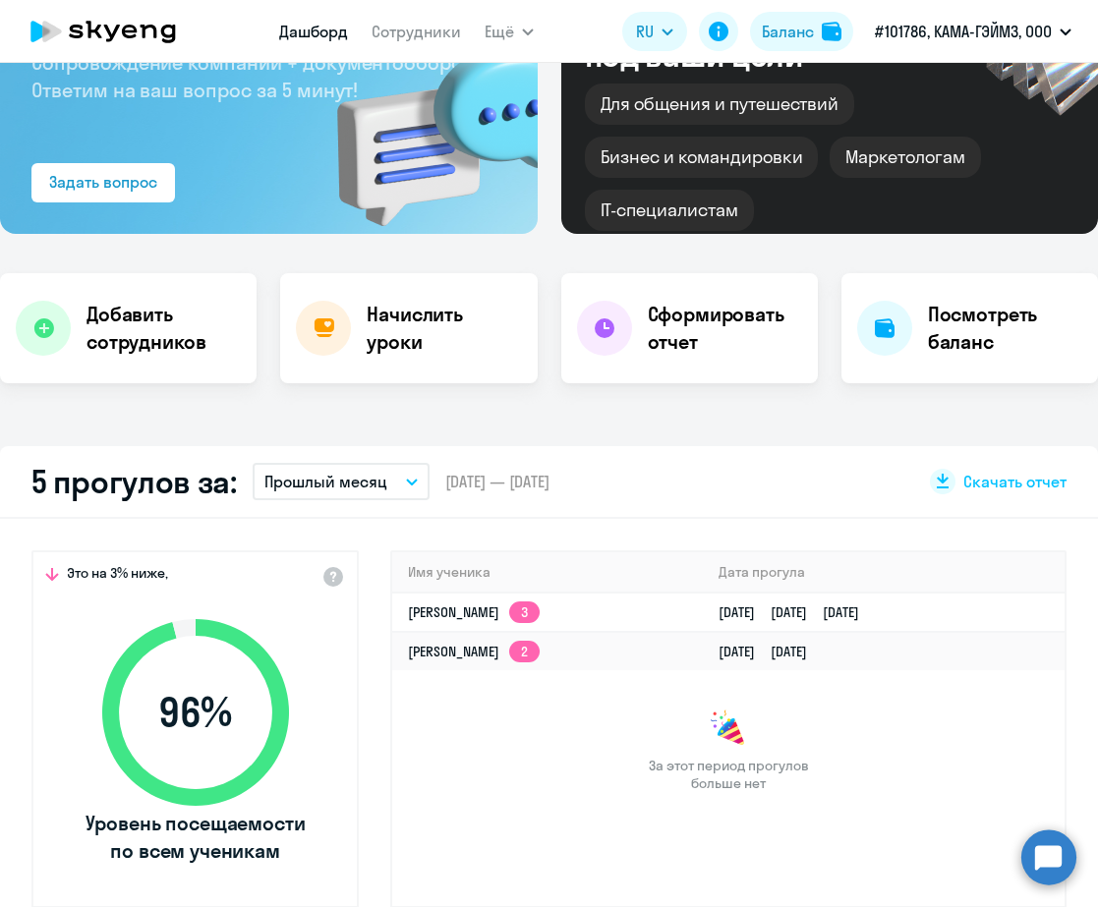
scroll to position [226, 0]
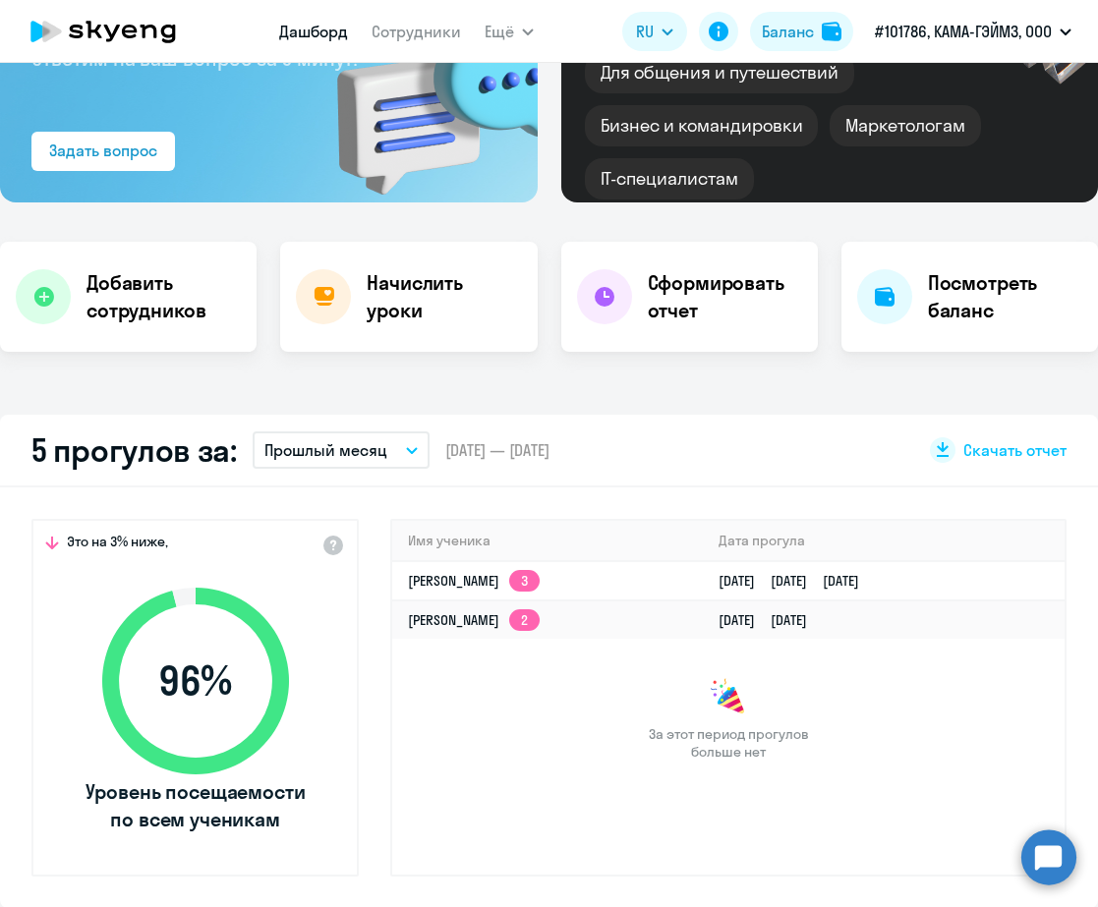
select select "30"
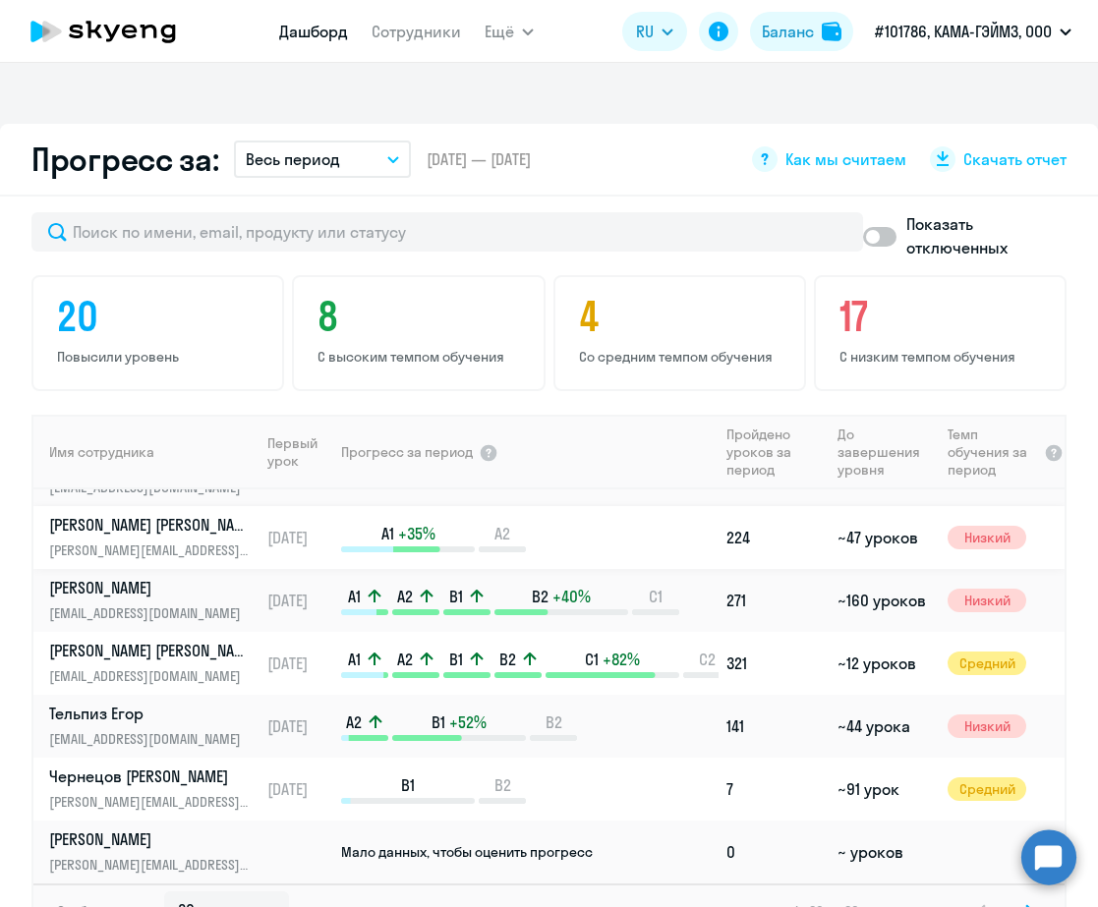
scroll to position [1310, 0]
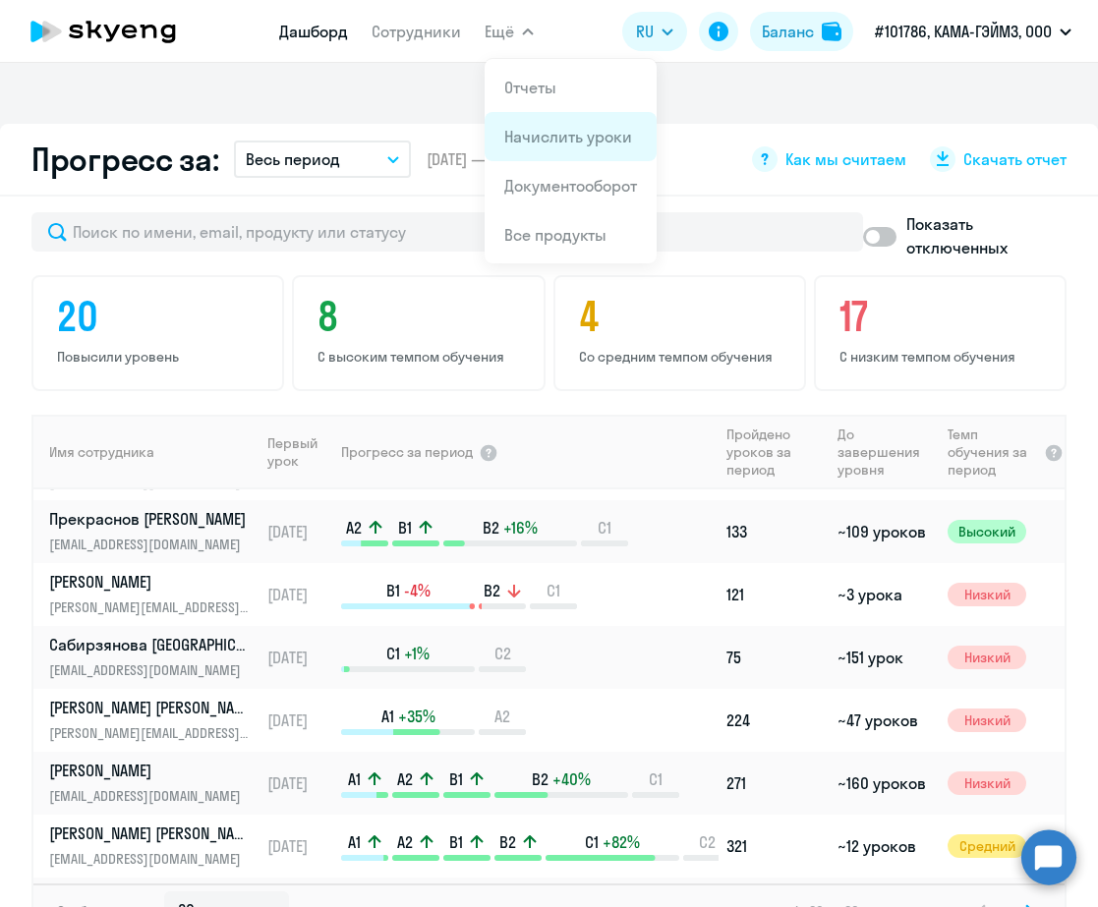
click at [545, 131] on link "Начислить уроки" at bounding box center [568, 137] width 128 height 20
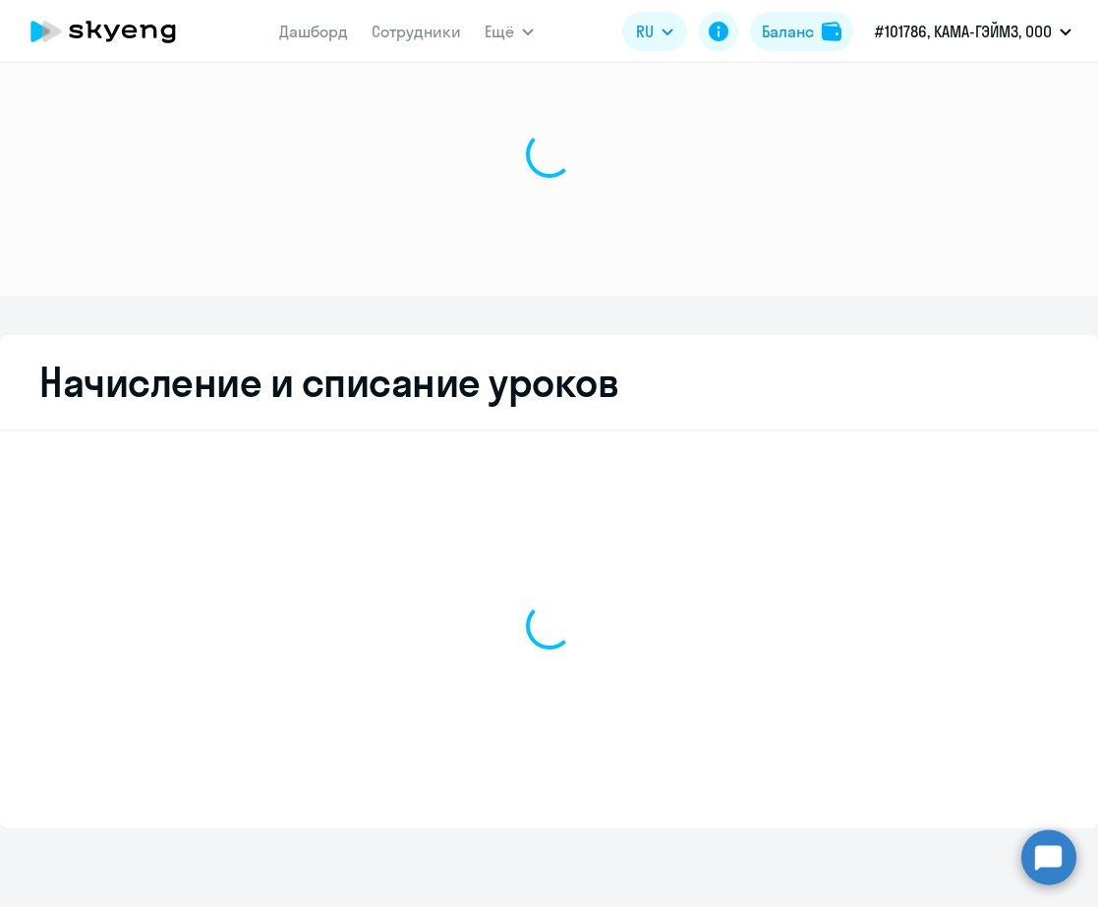
scroll to position [80, 0]
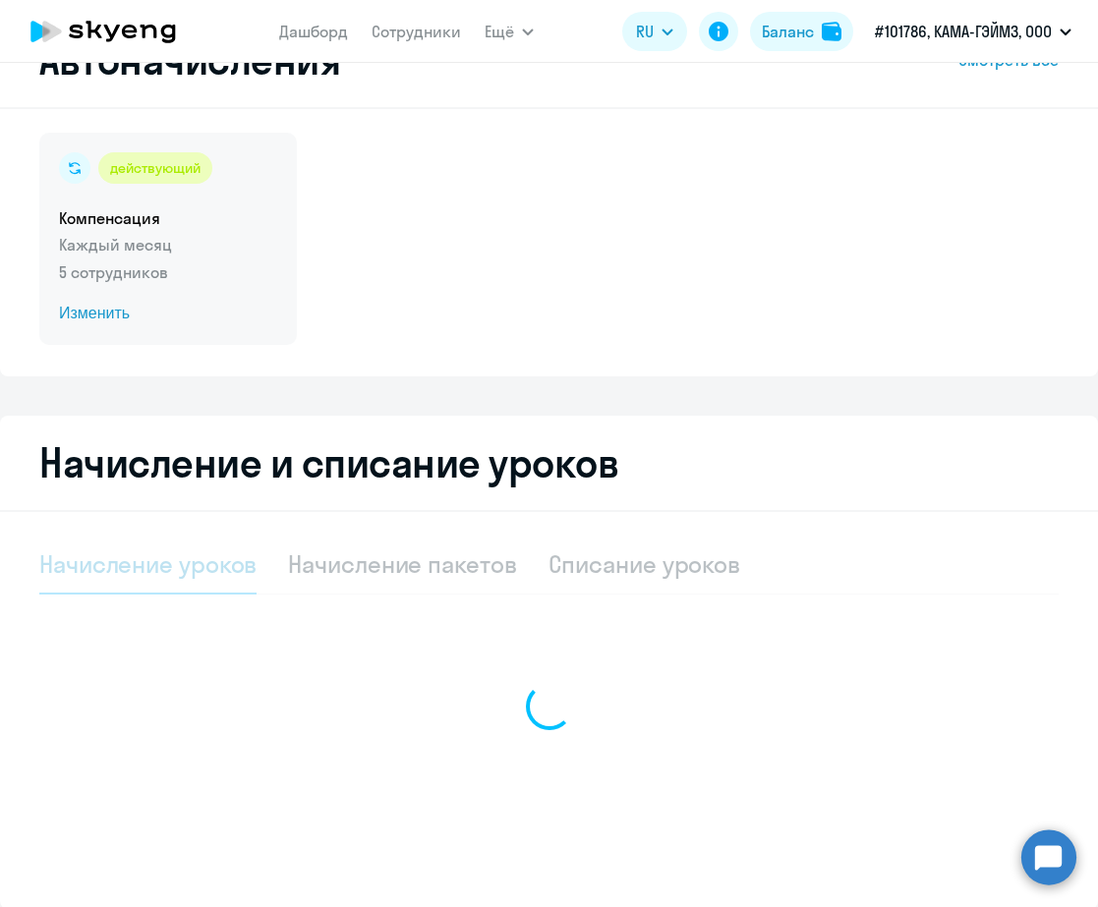
select select "10"
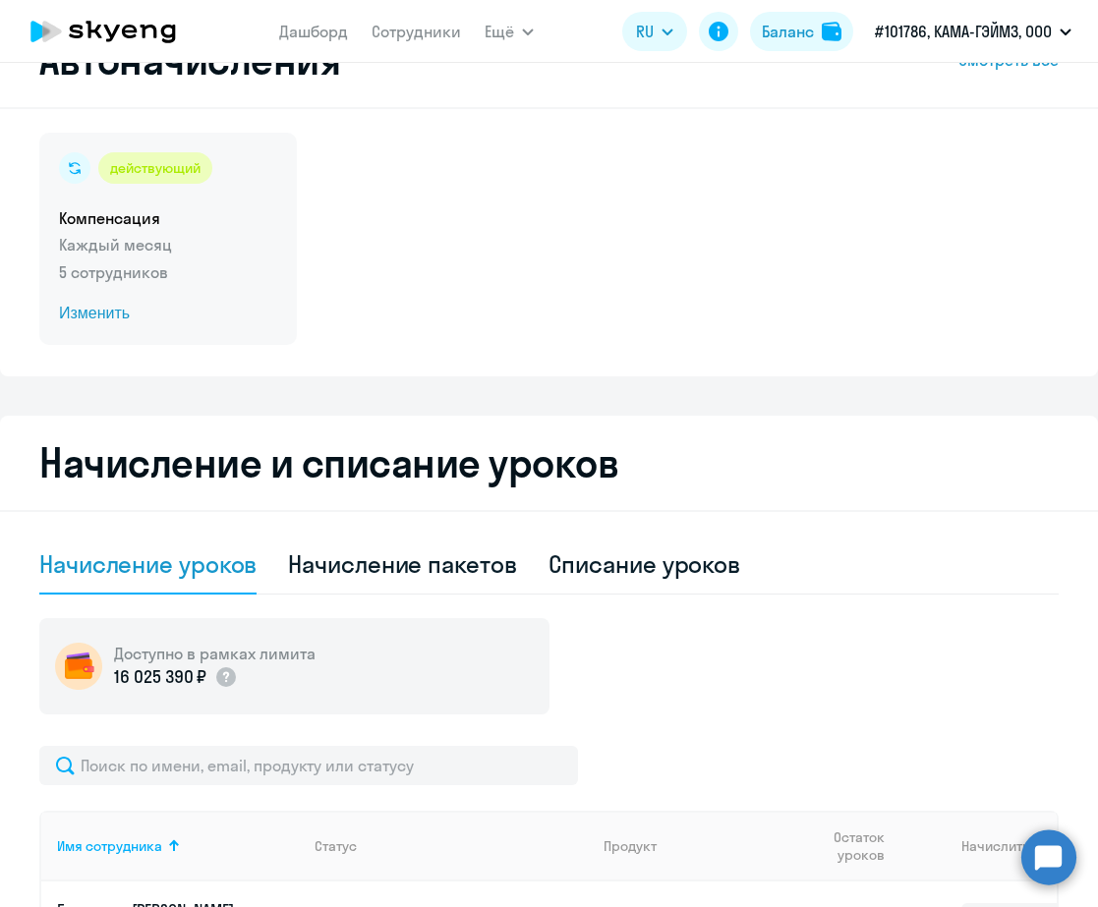
click at [108, 314] on span "Изменить" at bounding box center [168, 314] width 218 height 24
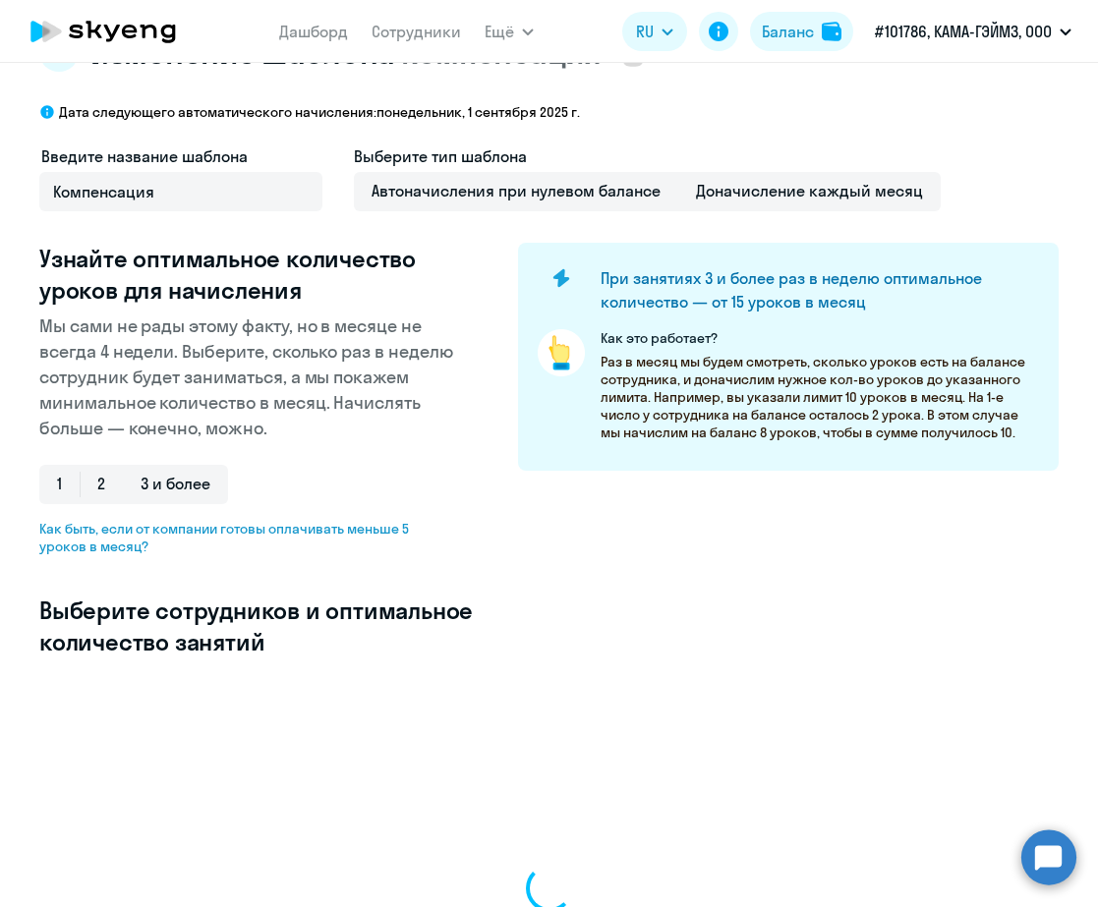
select select "10"
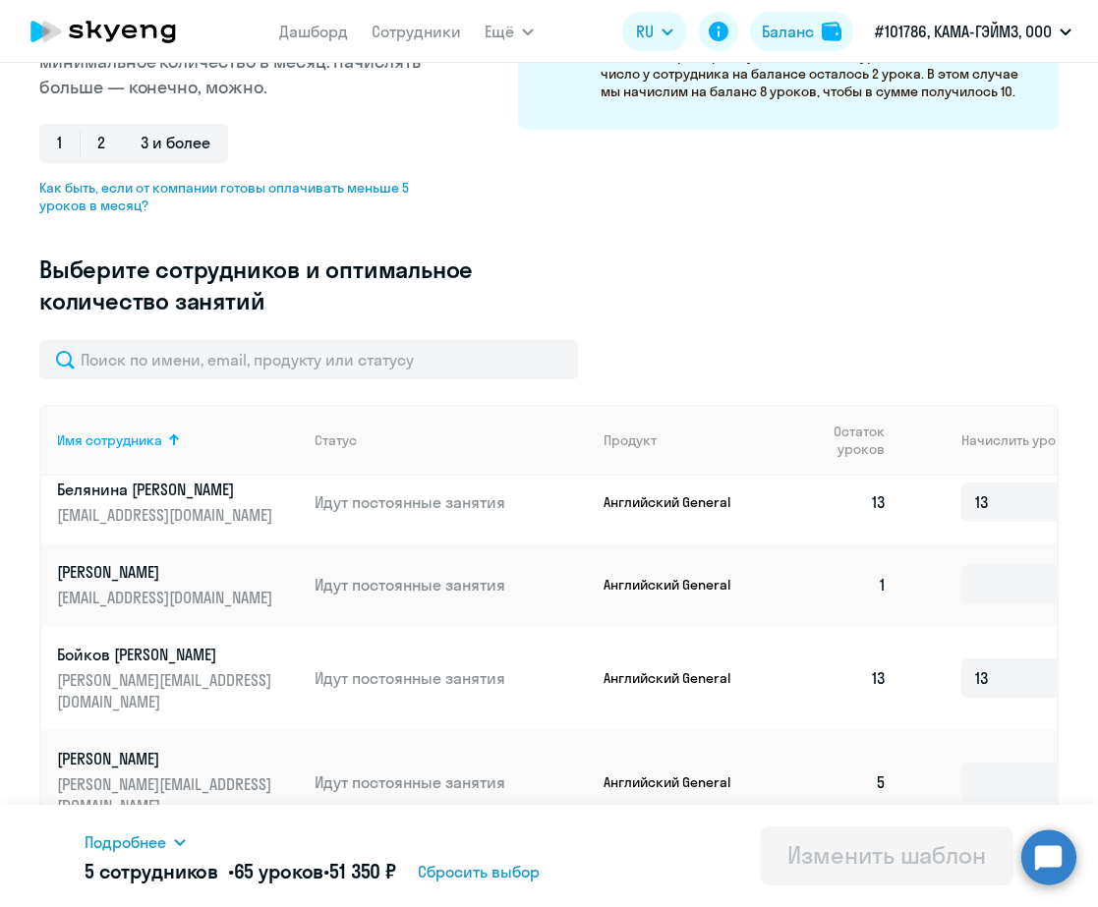
scroll to position [447, 0]
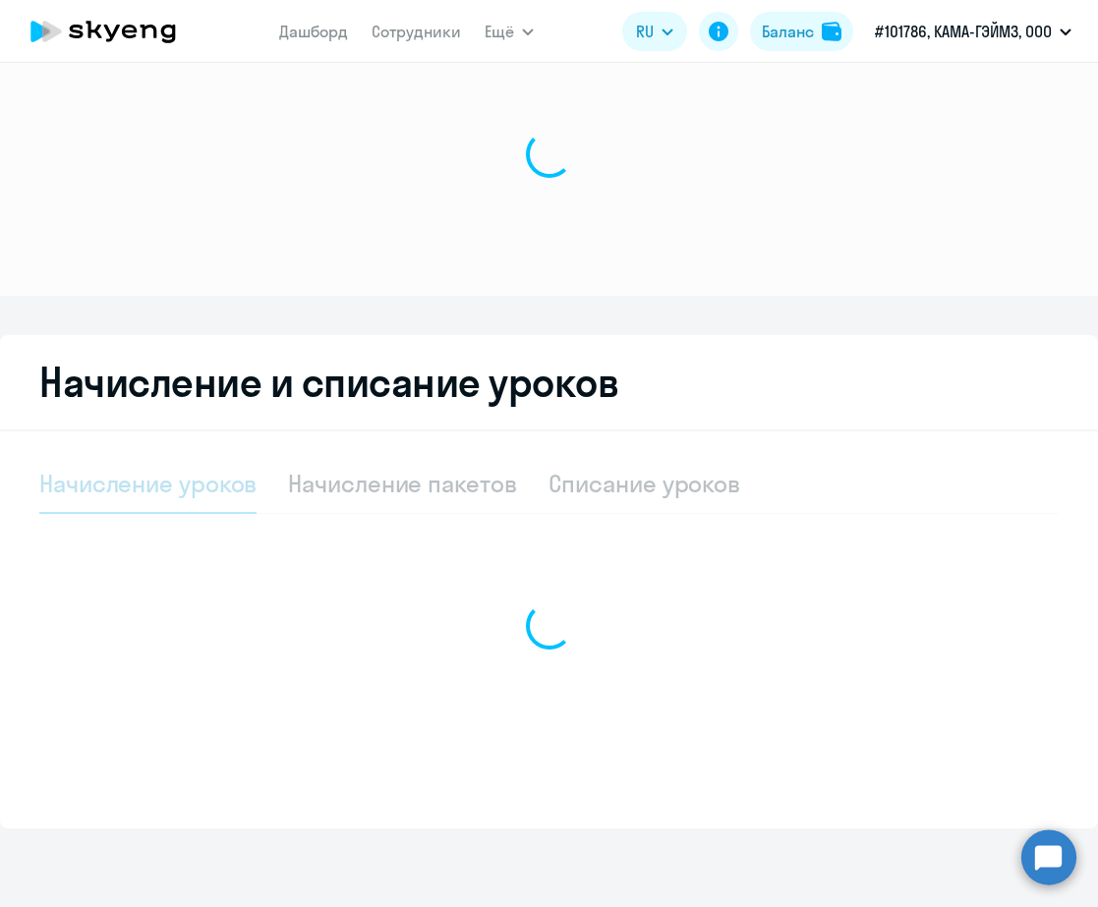
scroll to position [80, 0]
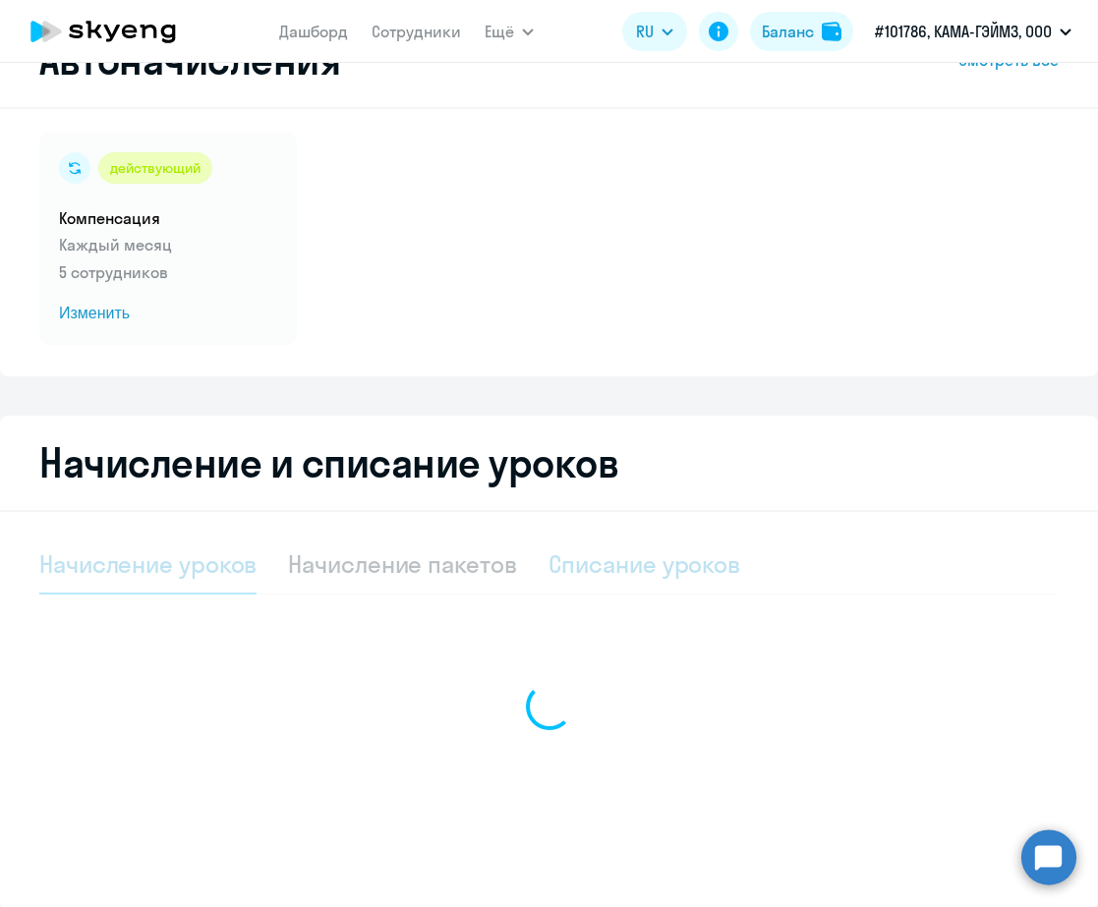
select select "10"
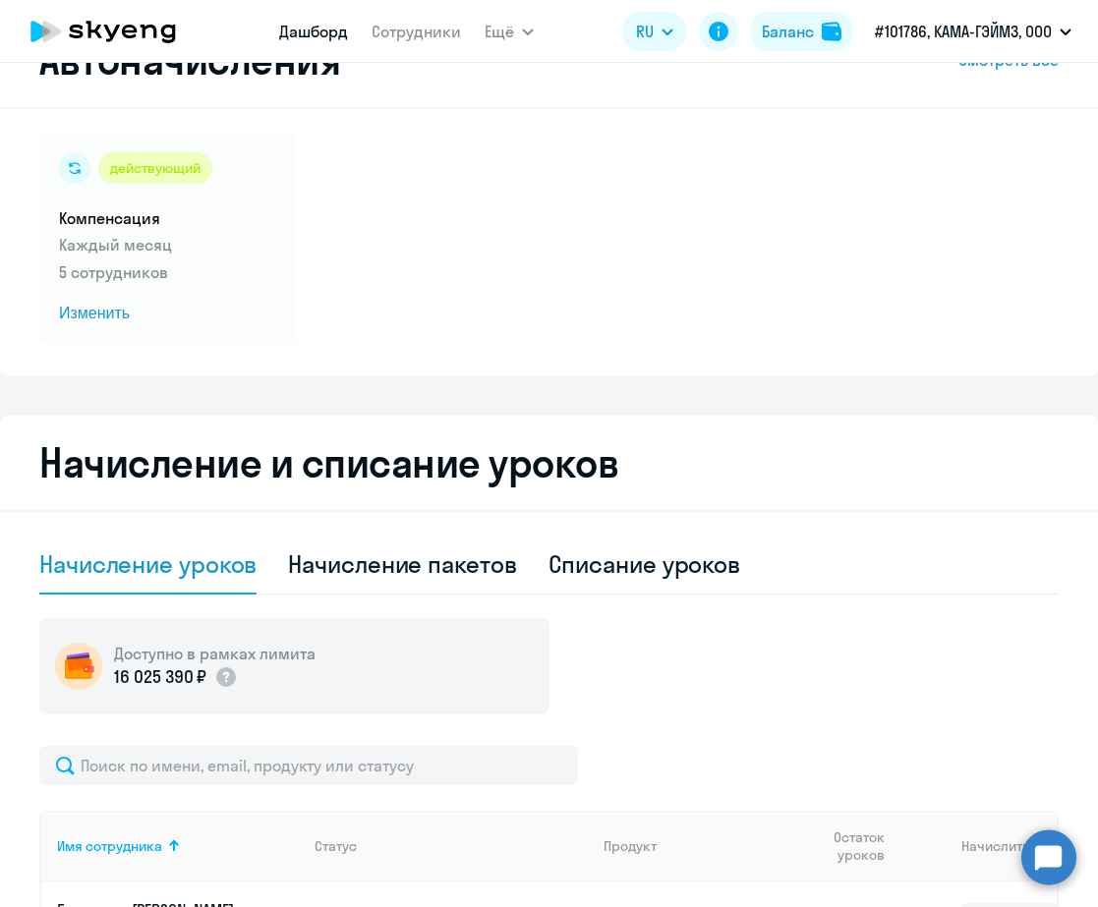
click at [299, 36] on link "Дашборд" at bounding box center [313, 32] width 69 height 20
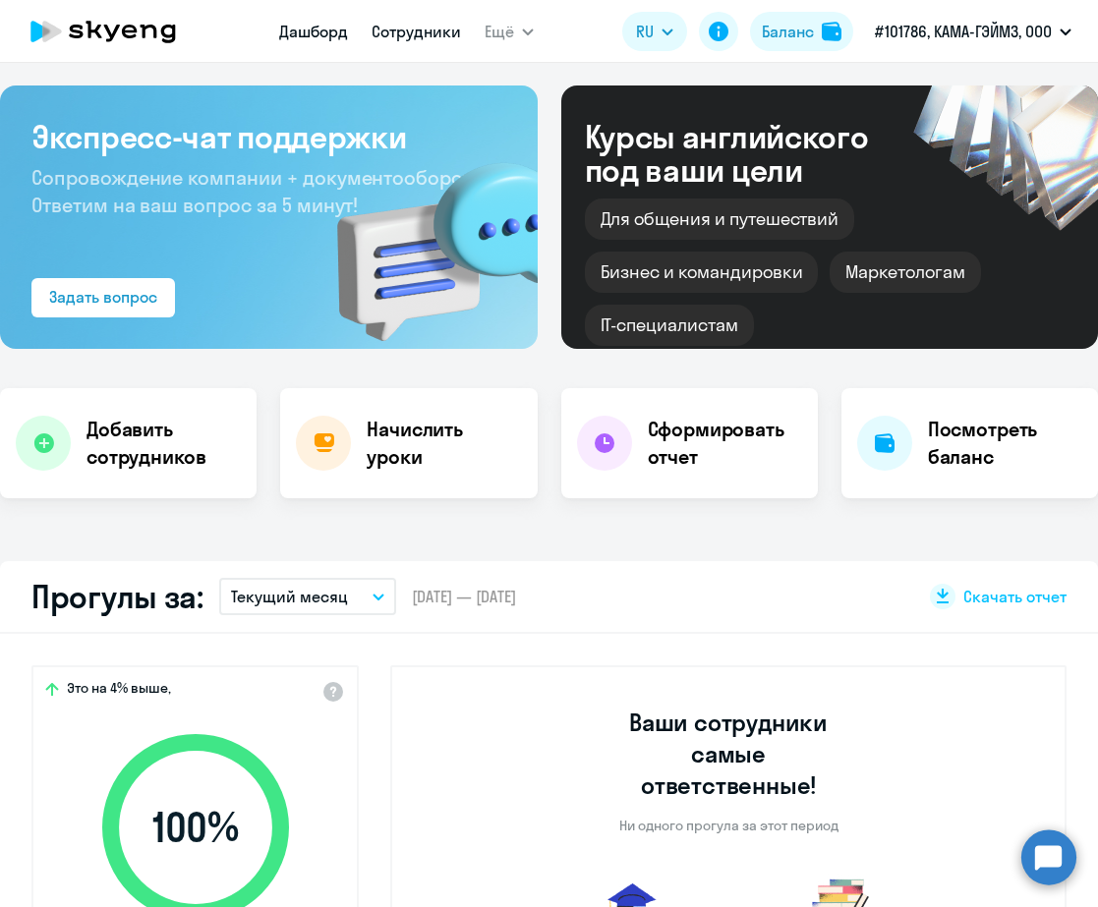
click at [386, 28] on link "Сотрудники" at bounding box center [415, 32] width 89 height 20
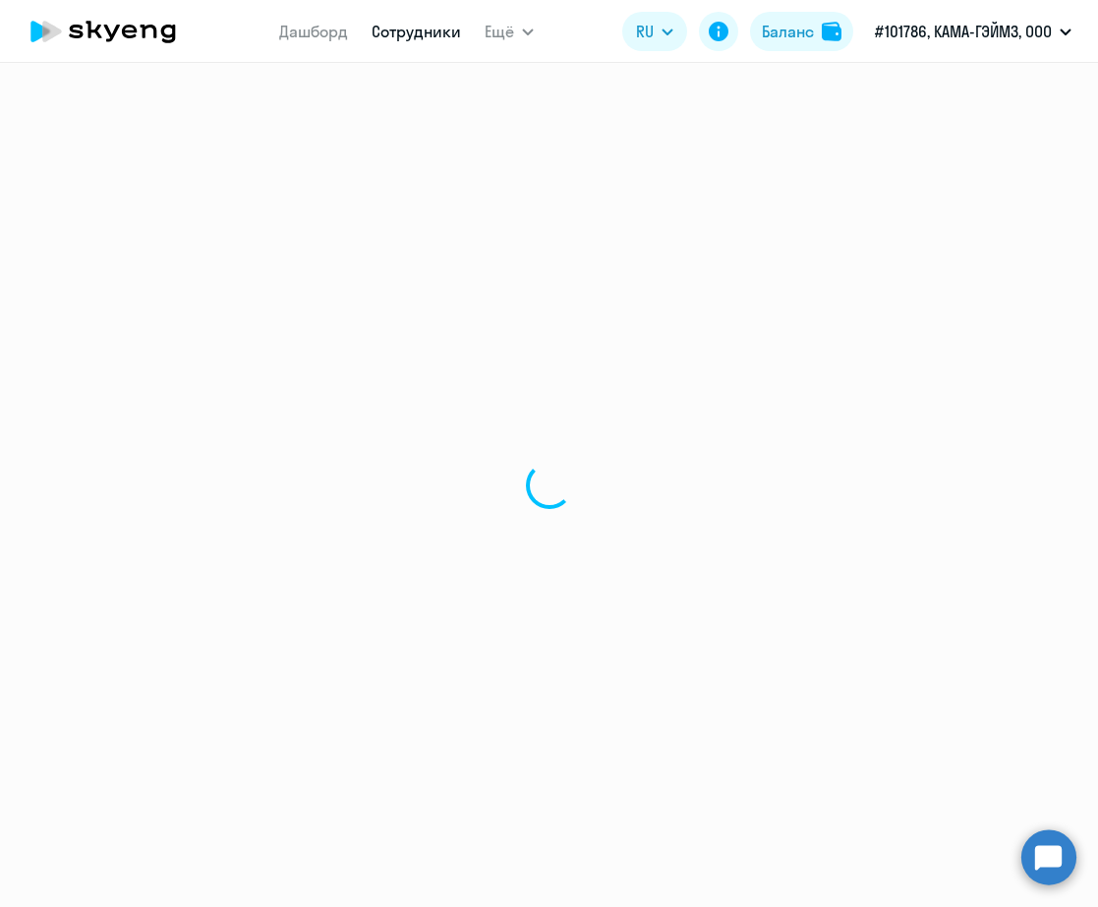
select select "30"
